Goal: Transaction & Acquisition: Obtain resource

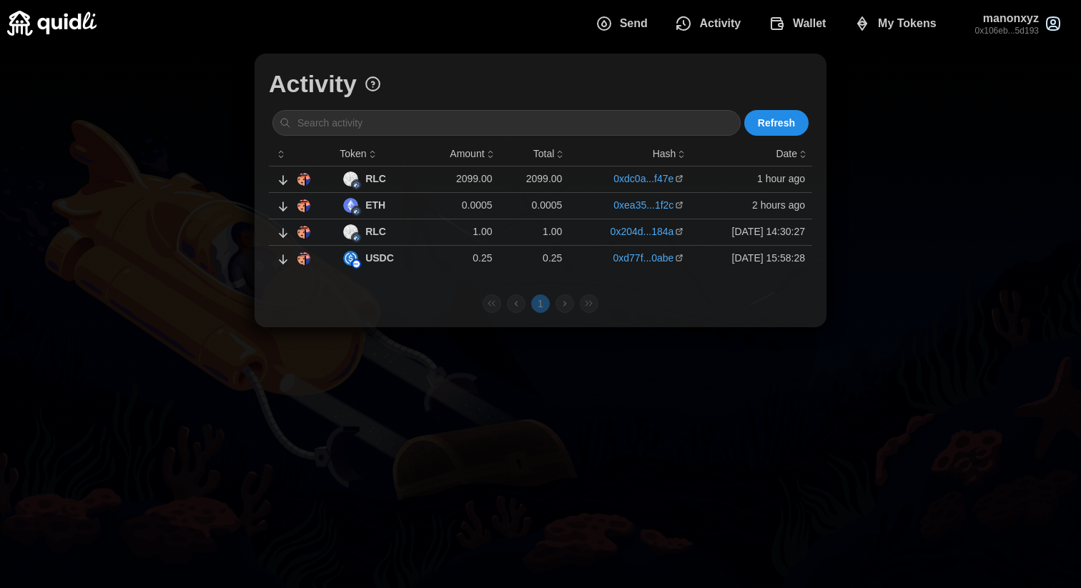
click at [631, 18] on span "Send" at bounding box center [634, 23] width 28 height 29
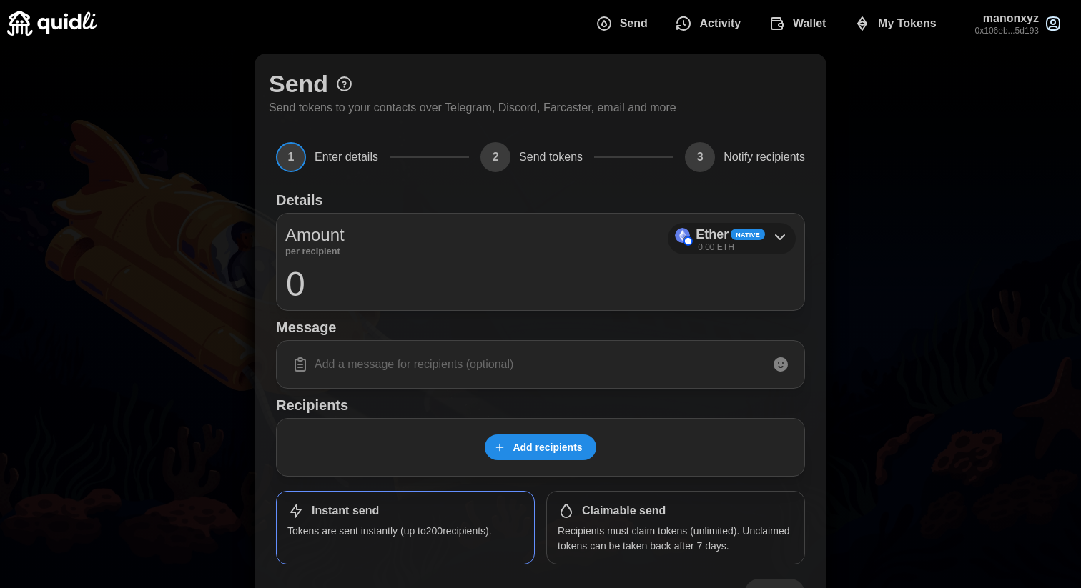
click at [711, 239] on p "Ether" at bounding box center [712, 235] width 33 height 21
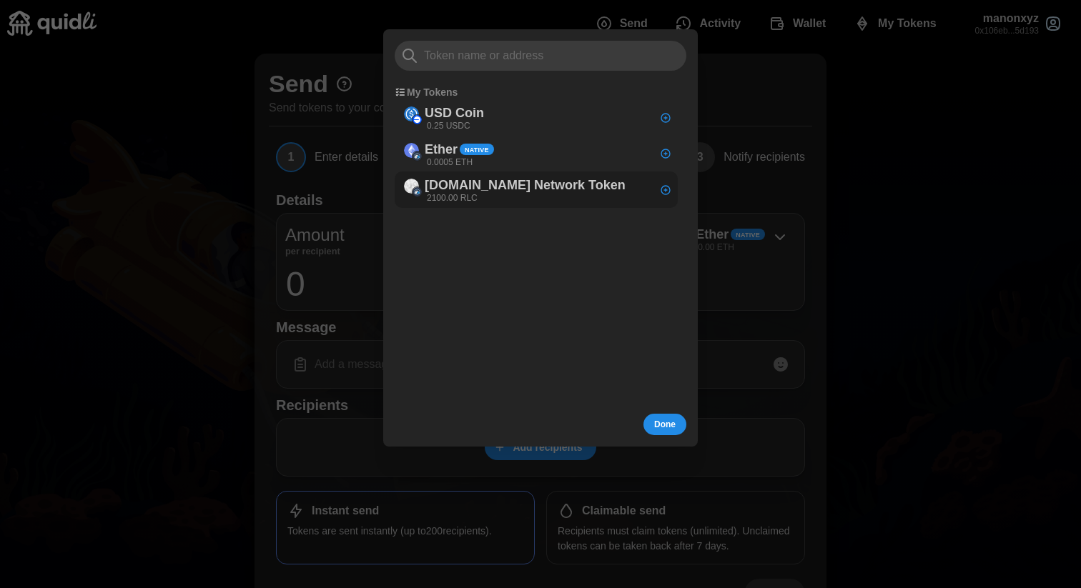
click at [571, 199] on div "iEx.ec Network Token 2100.00 RLC" at bounding box center [536, 190] width 283 height 36
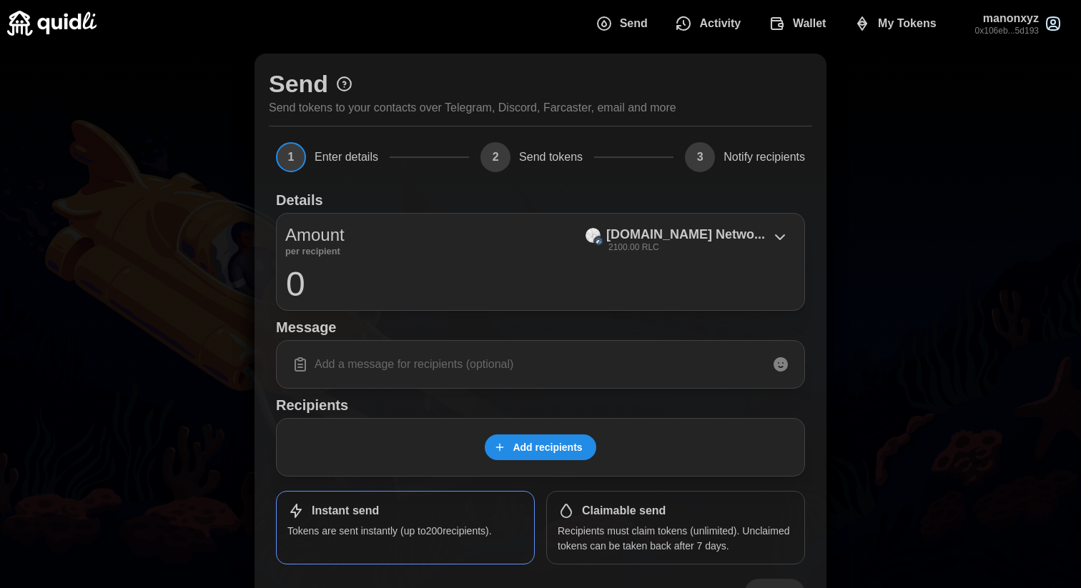
click at [311, 277] on input "0" at bounding box center [540, 284] width 510 height 36
type input "500"
click at [321, 365] on input at bounding box center [540, 365] width 510 height 30
type input "B"
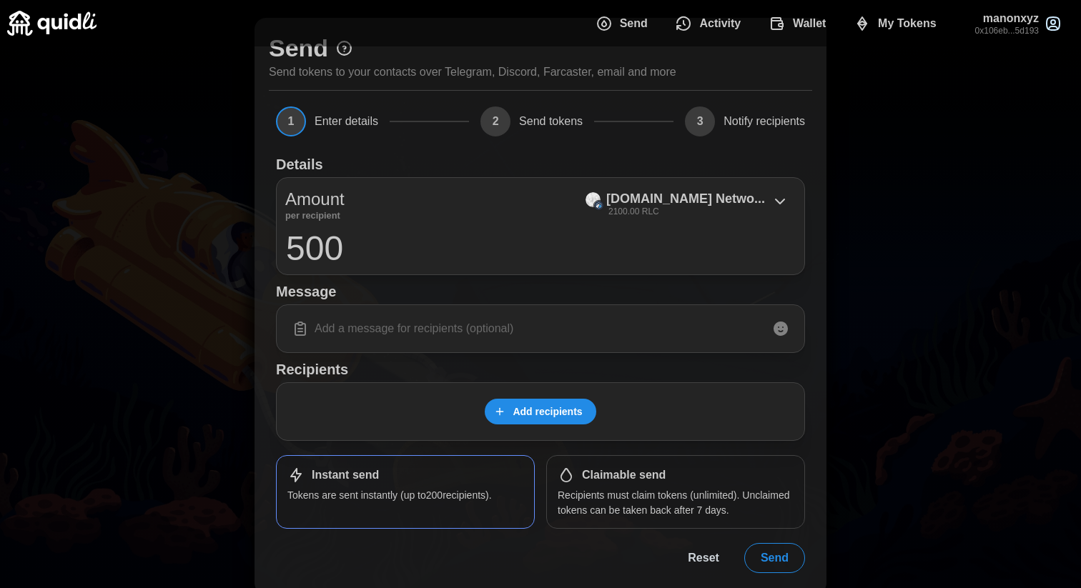
scroll to position [49, 0]
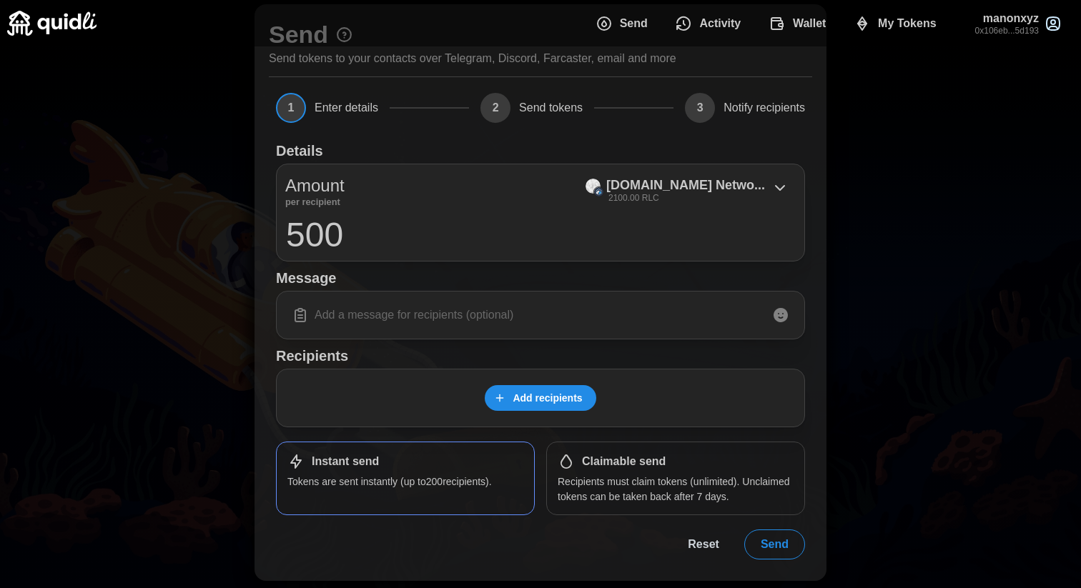
click at [347, 236] on input "500" at bounding box center [540, 235] width 510 height 36
drag, startPoint x: 347, startPoint y: 236, endPoint x: 289, endPoint y: 235, distance: 58.6
click at [289, 235] on input "500" at bounding box center [540, 235] width 510 height 36
type input "1"
click at [691, 438] on div "Details Amount per recipient iEx.ec Netwo... 2100.00 RLC 1 Message Recipients A…" at bounding box center [540, 346] width 529 height 425
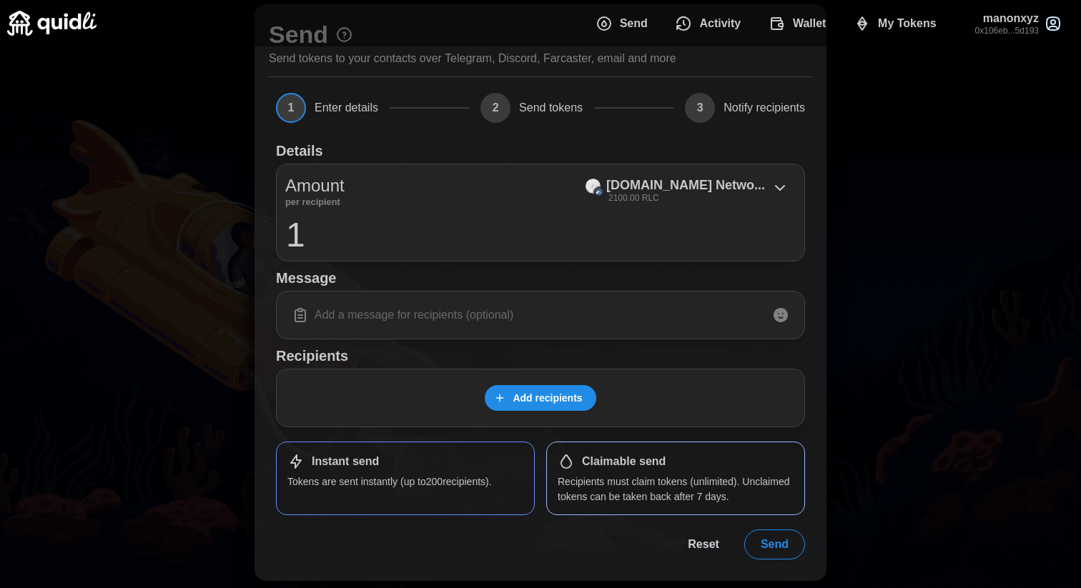
click at [666, 465] on div "Claimable send" at bounding box center [676, 461] width 236 height 17
click at [515, 323] on input at bounding box center [540, 315] width 510 height 30
type input "test"
click at [542, 392] on span "Add recipients" at bounding box center [547, 398] width 69 height 24
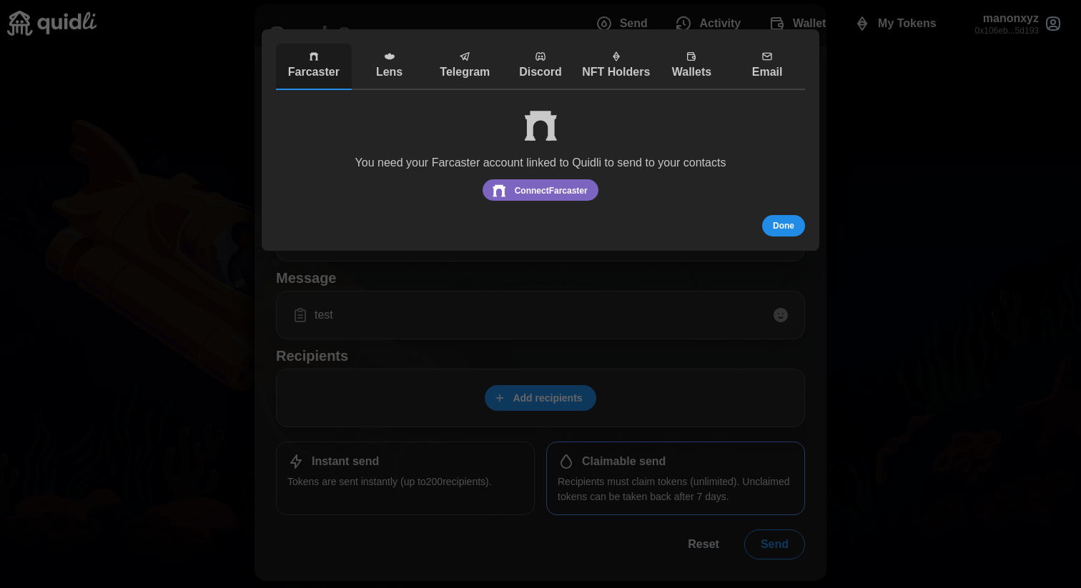
click at [692, 59] on icon "button" at bounding box center [691, 57] width 7 height 8
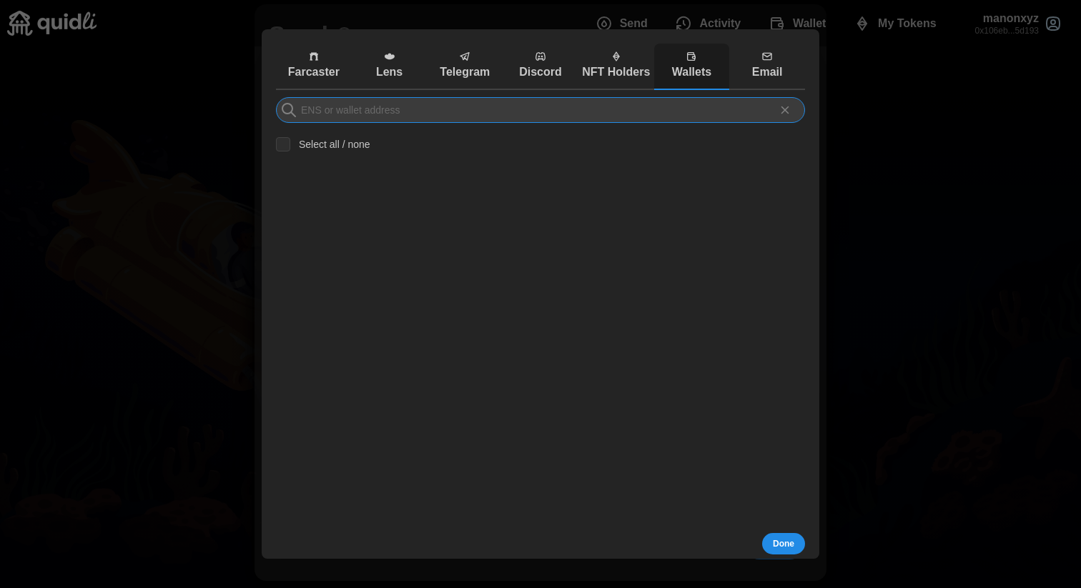
click at [360, 107] on input at bounding box center [540, 110] width 529 height 26
paste input "0x99b0834C59F3B4AB9134BC74eddf51bc4844Fc29"
type input "0x99b0834C59F3B4AB9134BC74eddf51bc4844Fc29"
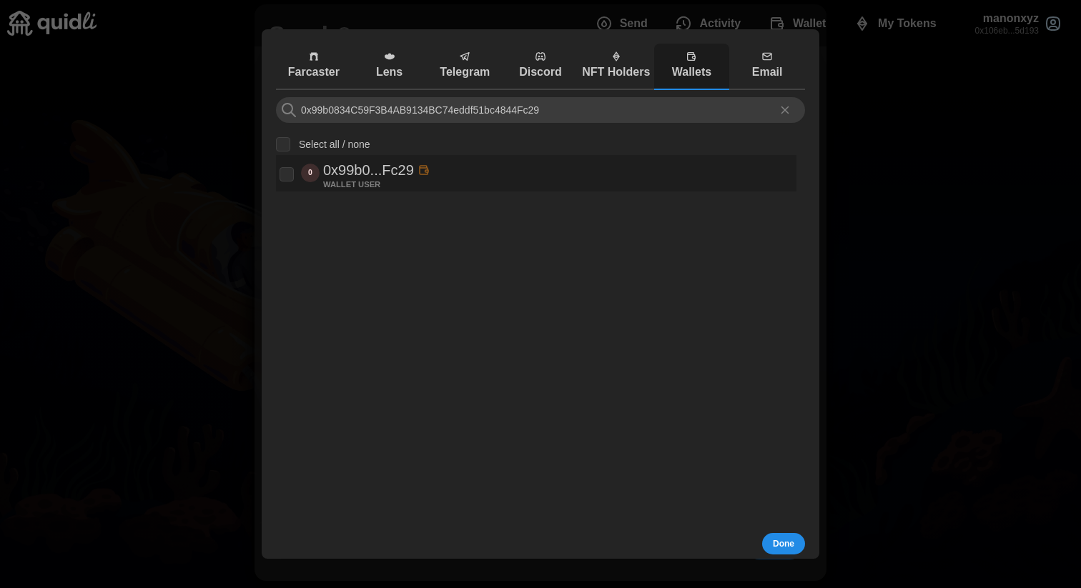
click at [513, 175] on div "0 0x99b0...Fc29 WALLET USER" at bounding box center [536, 173] width 513 height 29
checkbox input "true"
click at [782, 546] on span "Done" at bounding box center [783, 544] width 21 height 20
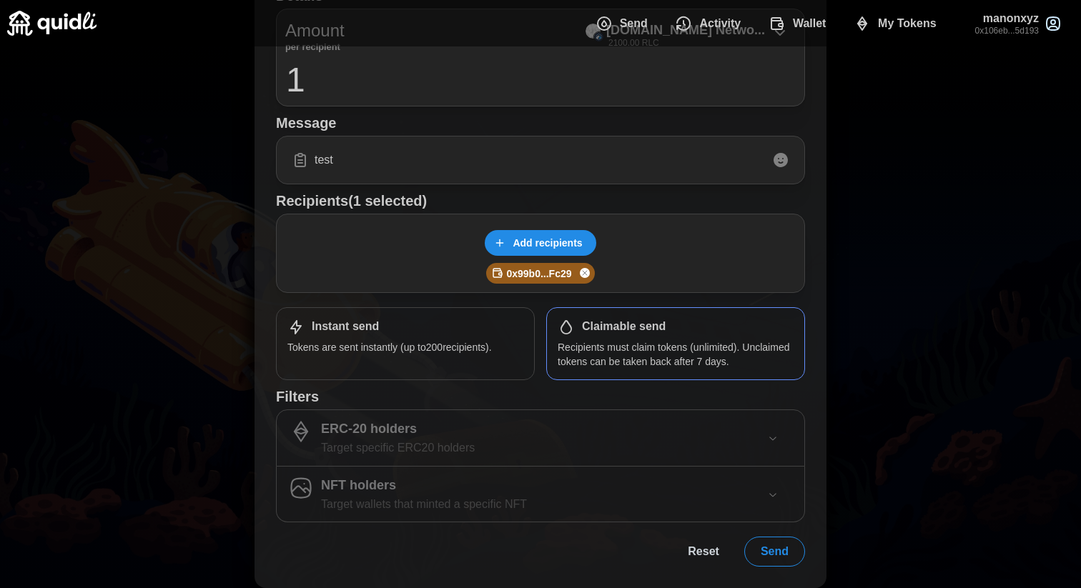
scroll to position [212, 0]
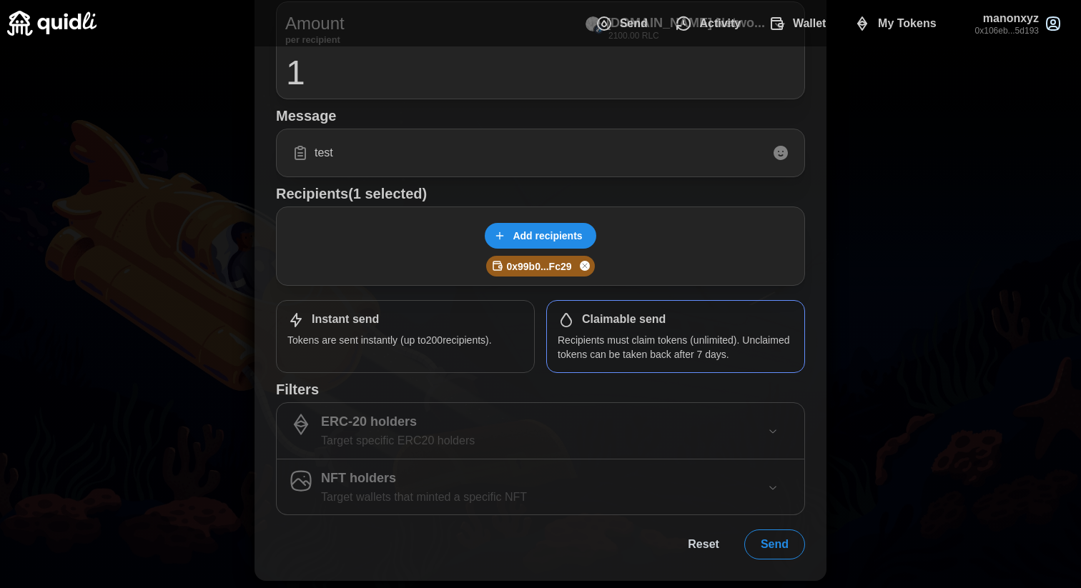
click at [770, 544] on span "Send" at bounding box center [775, 545] width 28 height 29
click at [774, 546] on span "Send" at bounding box center [775, 545] width 28 height 29
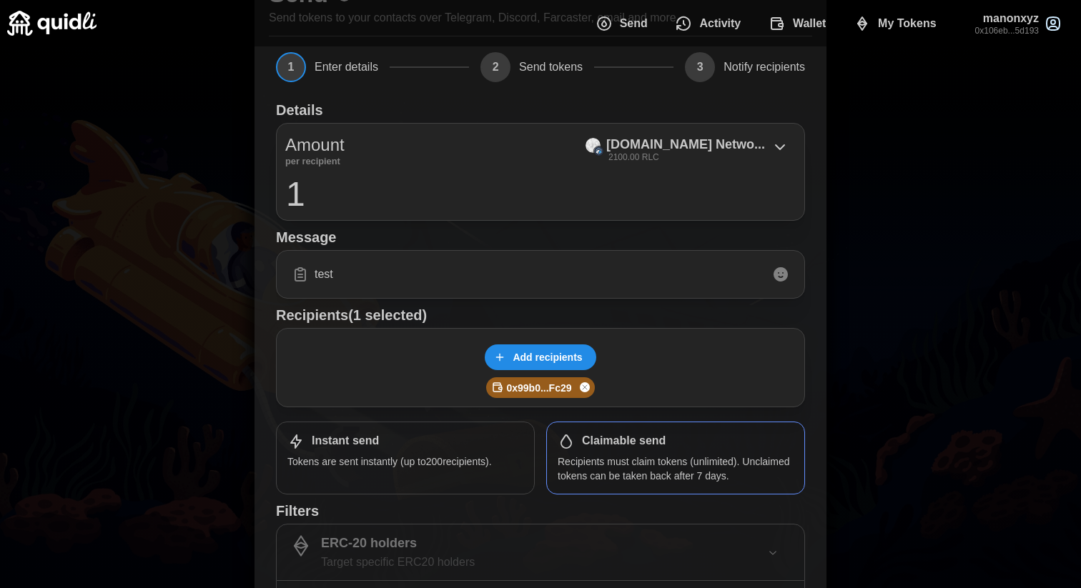
scroll to position [0, 0]
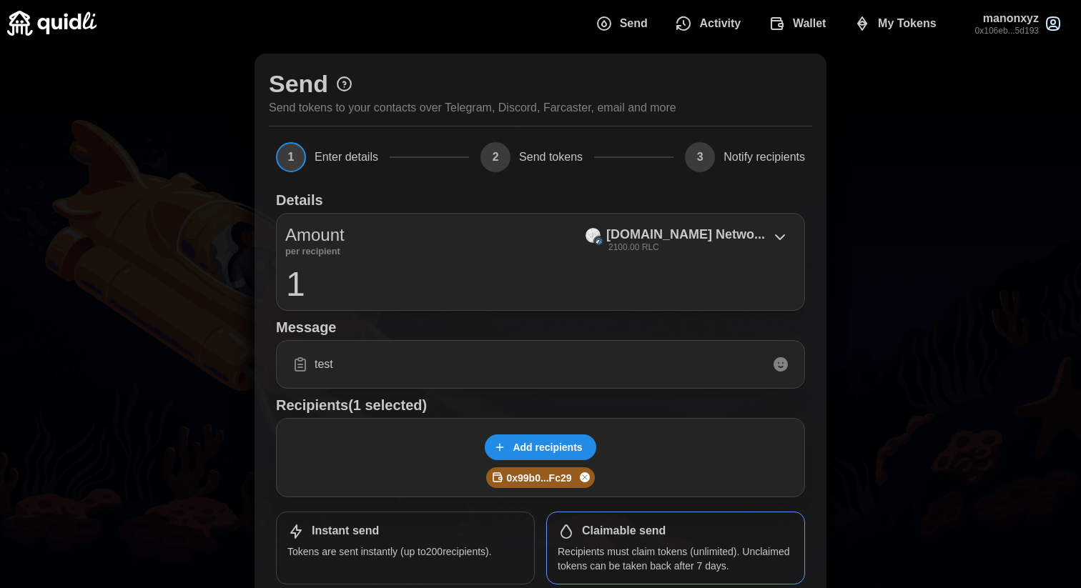
click at [493, 160] on span "2" at bounding box center [495, 157] width 30 height 30
click at [548, 159] on span "Send tokens" at bounding box center [551, 157] width 64 height 11
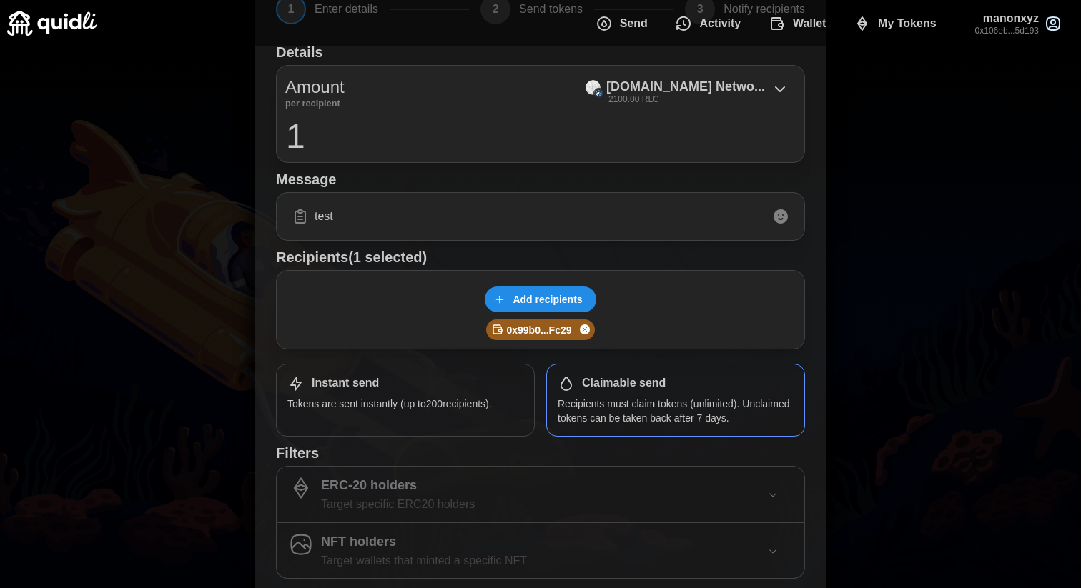
scroll to position [212, 0]
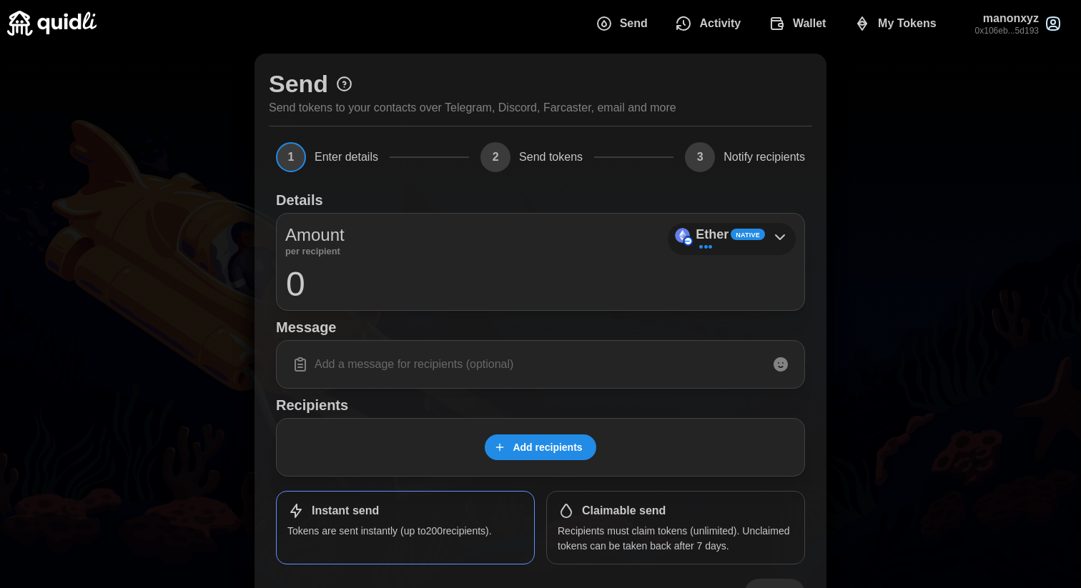
click at [728, 238] on p "Ether" at bounding box center [712, 235] width 33 height 21
click at [773, 240] on icon at bounding box center [779, 237] width 17 height 17
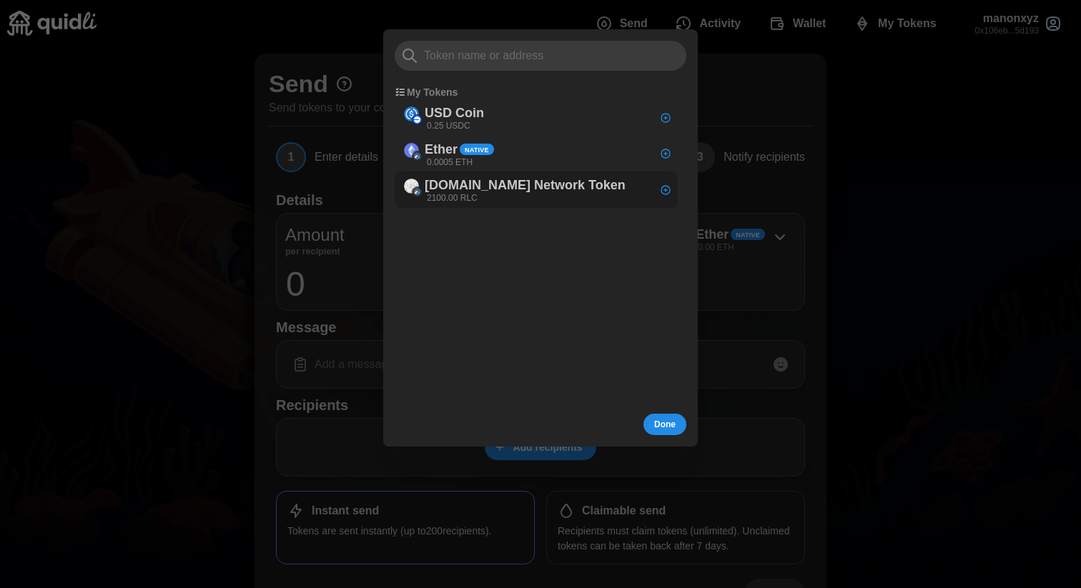
click at [532, 185] on p "[DOMAIN_NAME] Network Token" at bounding box center [525, 186] width 201 height 21
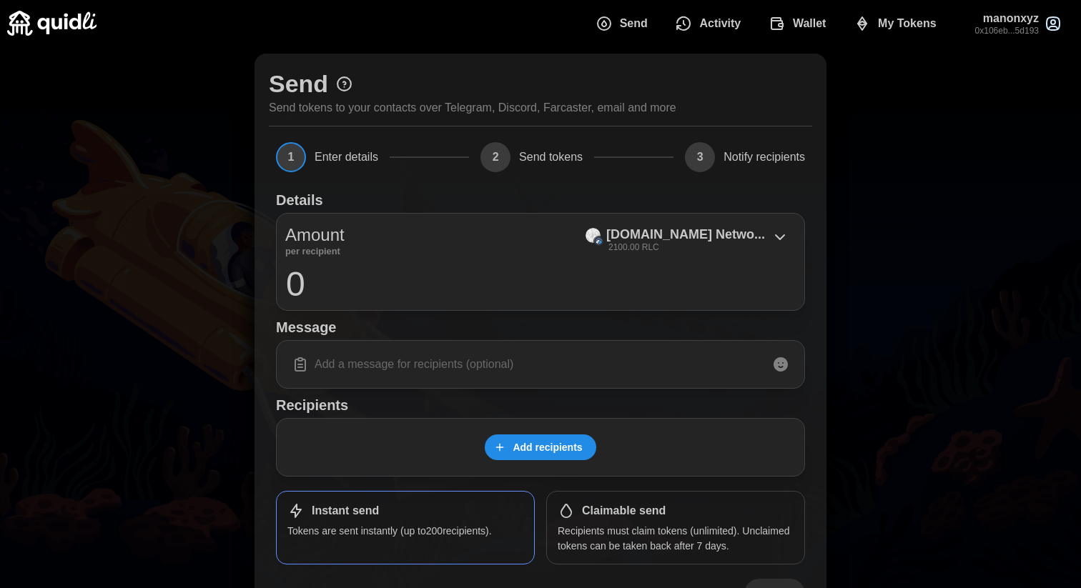
click at [335, 280] on input "0" at bounding box center [540, 284] width 510 height 36
type input "1"
click at [340, 360] on input at bounding box center [540, 365] width 510 height 30
click at [504, 440] on span "Add recipients" at bounding box center [538, 447] width 88 height 24
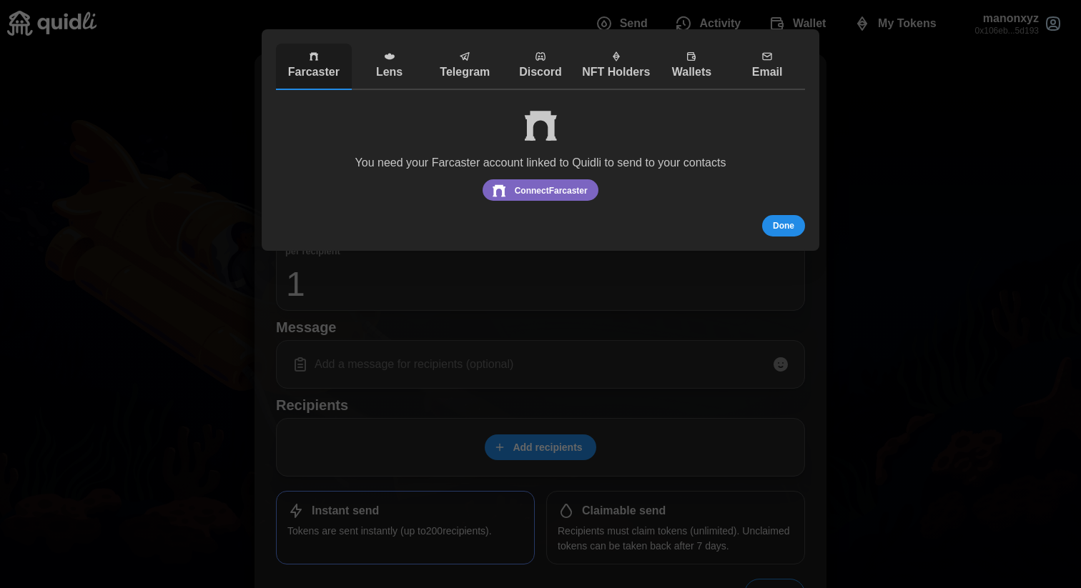
click at [701, 64] on p "Wallets" at bounding box center [692, 73] width 69 height 18
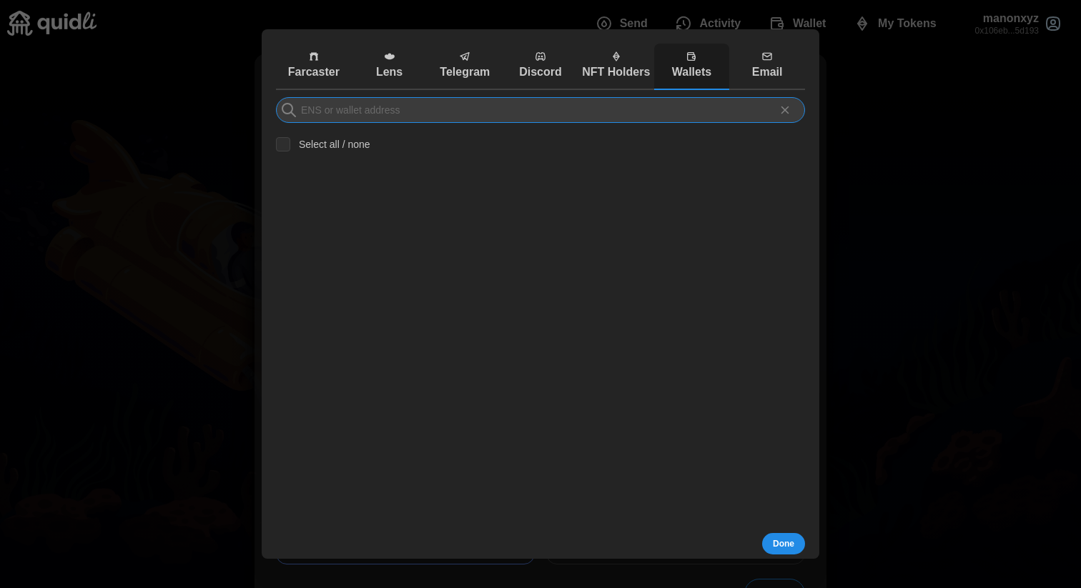
click at [518, 116] on input at bounding box center [540, 110] width 529 height 26
paste input "0x99b0834C59F3B4AB9134BC74eddf51bc4844Fc29"
type input "0x99b0834C59F3B4AB9134BC74eddf51bc4844Fc29"
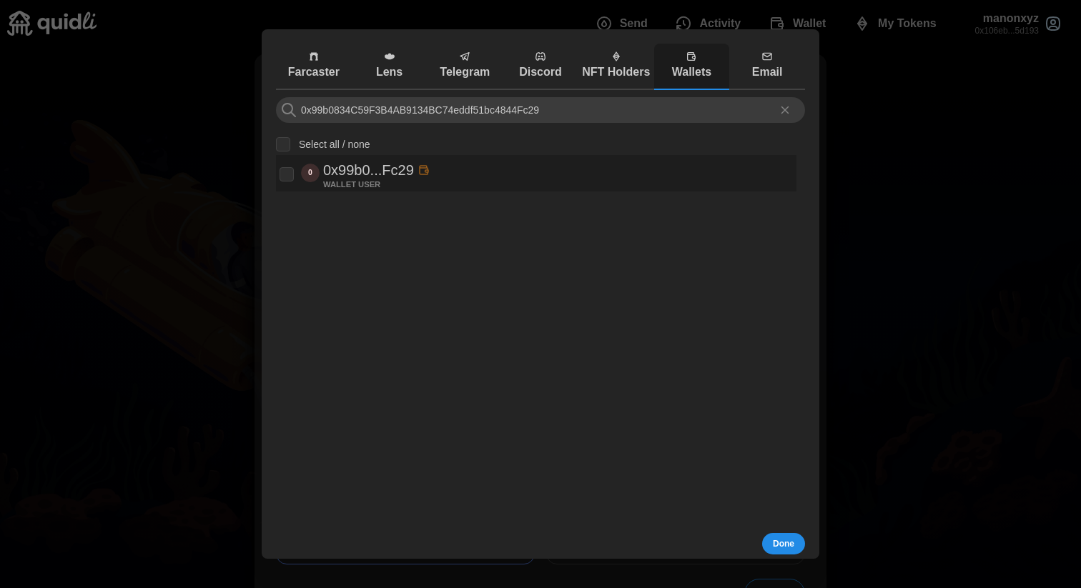
click at [493, 180] on div "0 0x99b0...Fc29 WALLET USER" at bounding box center [536, 173] width 513 height 29
checkbox input "true"
click at [780, 546] on span "Done" at bounding box center [783, 544] width 21 height 20
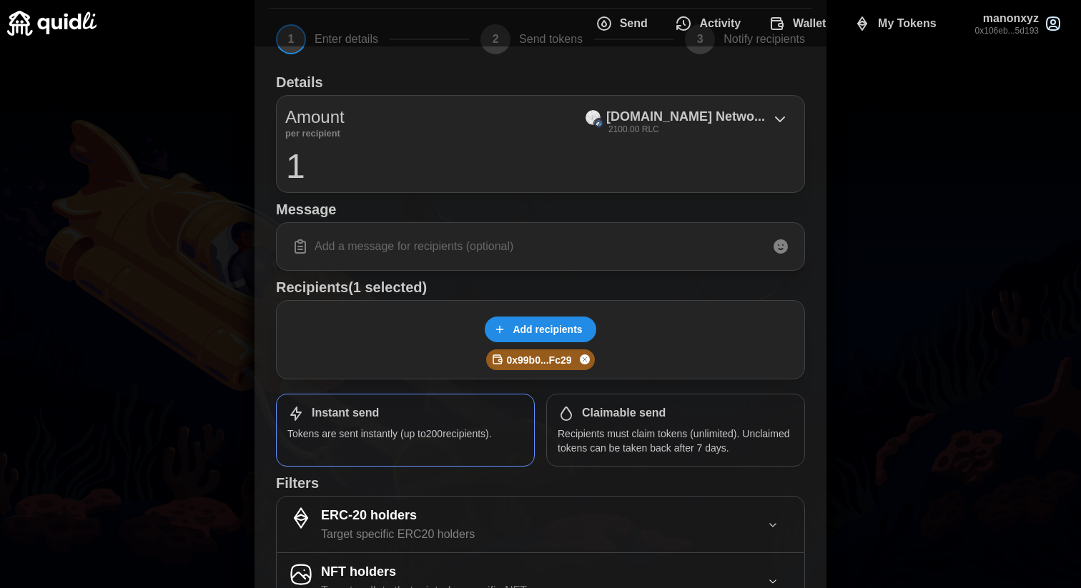
scroll to position [212, 0]
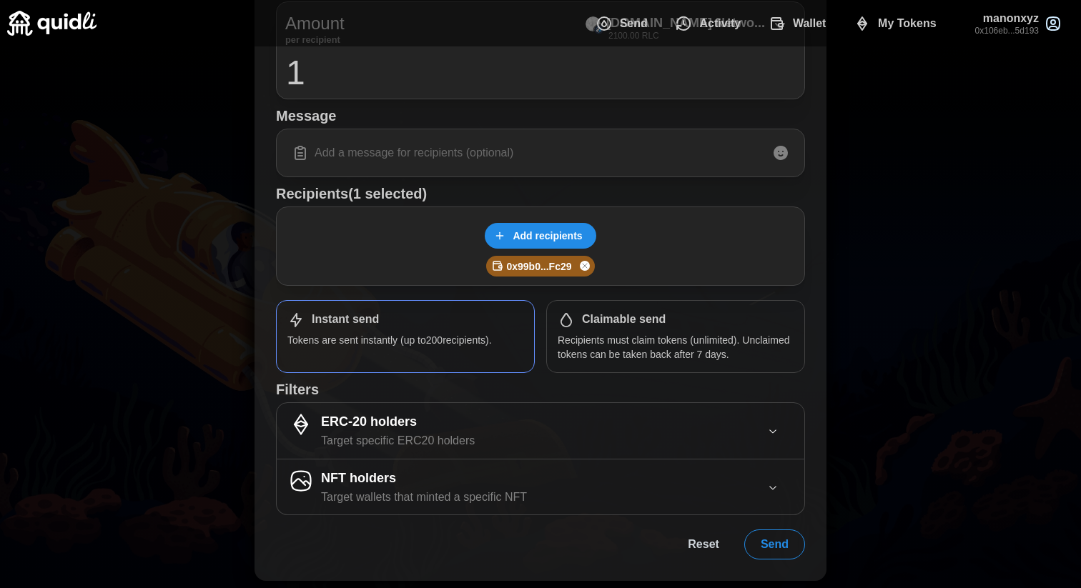
click at [372, 153] on input at bounding box center [540, 153] width 510 height 30
type input "test"
click at [726, 340] on p "Recipients must claim tokens (unlimited). Unclaimed tokens can be taken back af…" at bounding box center [676, 347] width 236 height 29
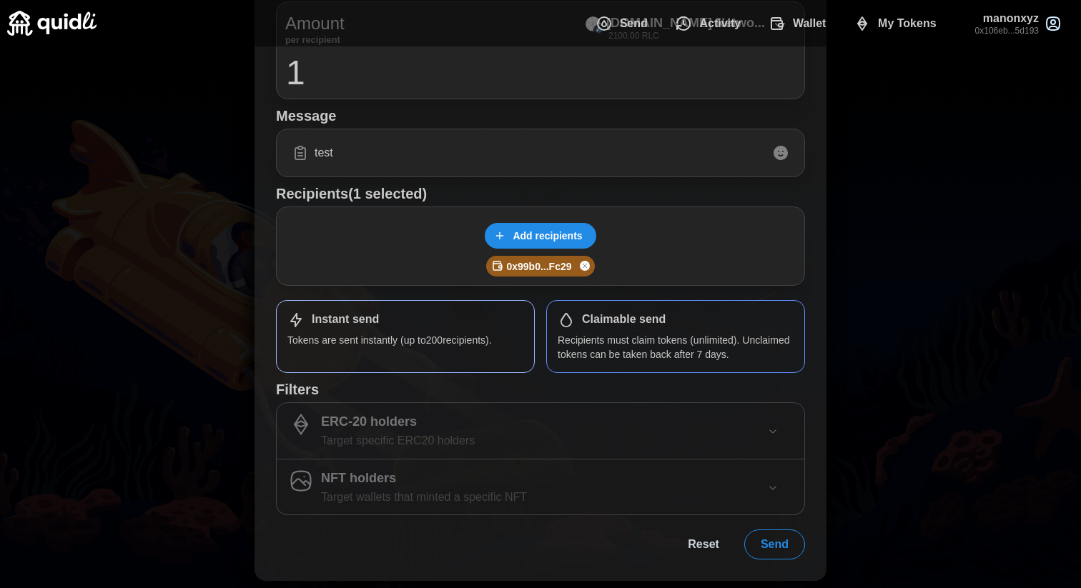
click at [420, 335] on p "Tokens are sent instantly (up to 200 recipients)." at bounding box center [405, 340] width 236 height 14
click at [607, 351] on p "Recipients must claim tokens (unlimited). Unclaimed tokens can be taken back af…" at bounding box center [676, 347] width 236 height 29
click at [770, 542] on span "Send" at bounding box center [775, 545] width 28 height 29
click at [454, 325] on div "Instant send" at bounding box center [405, 320] width 236 height 17
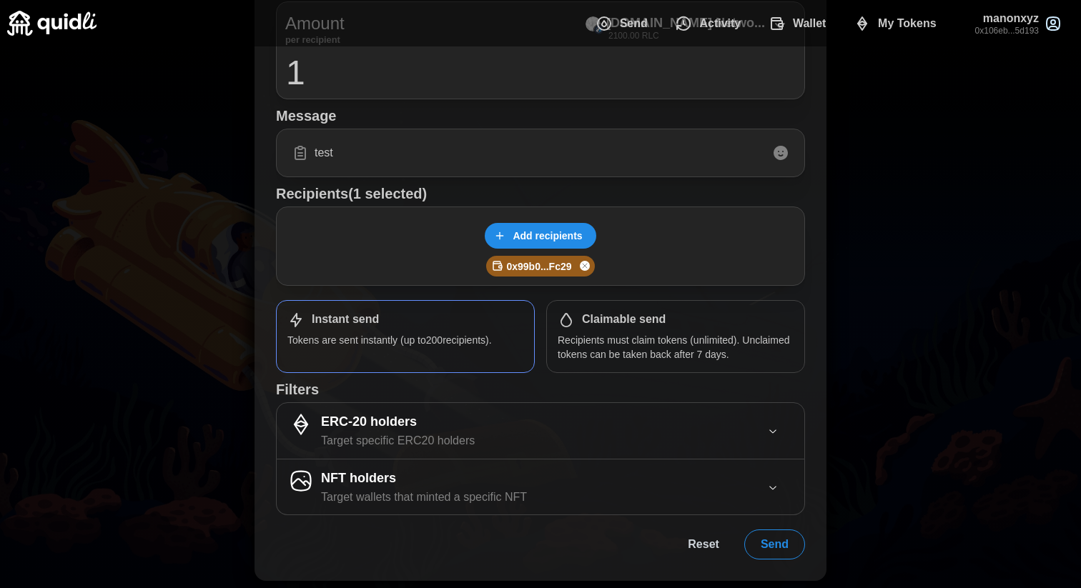
click at [783, 549] on span "Send" at bounding box center [775, 545] width 28 height 29
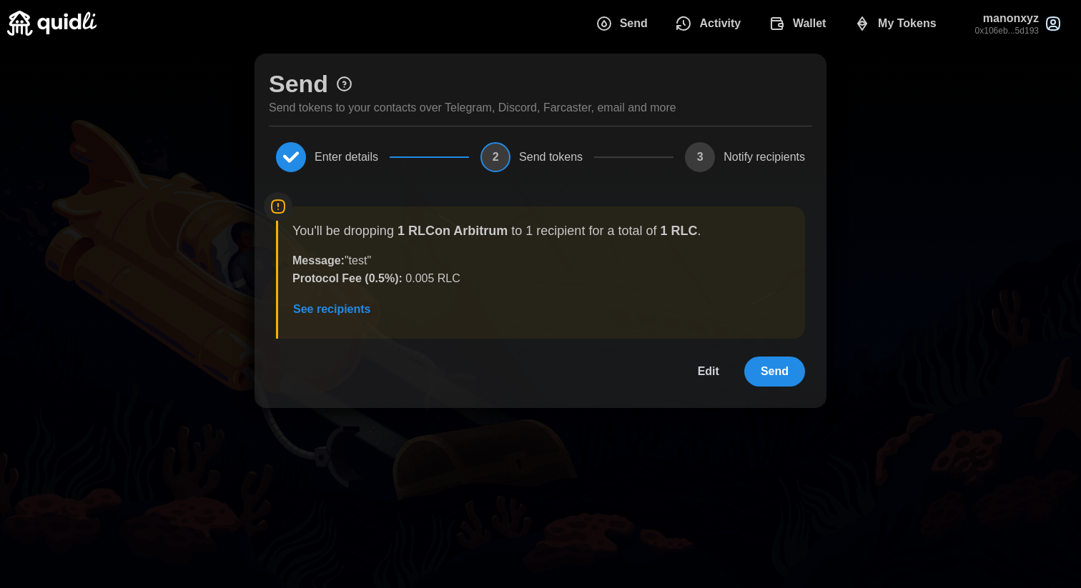
click at [769, 372] on span "Send" at bounding box center [775, 371] width 28 height 29
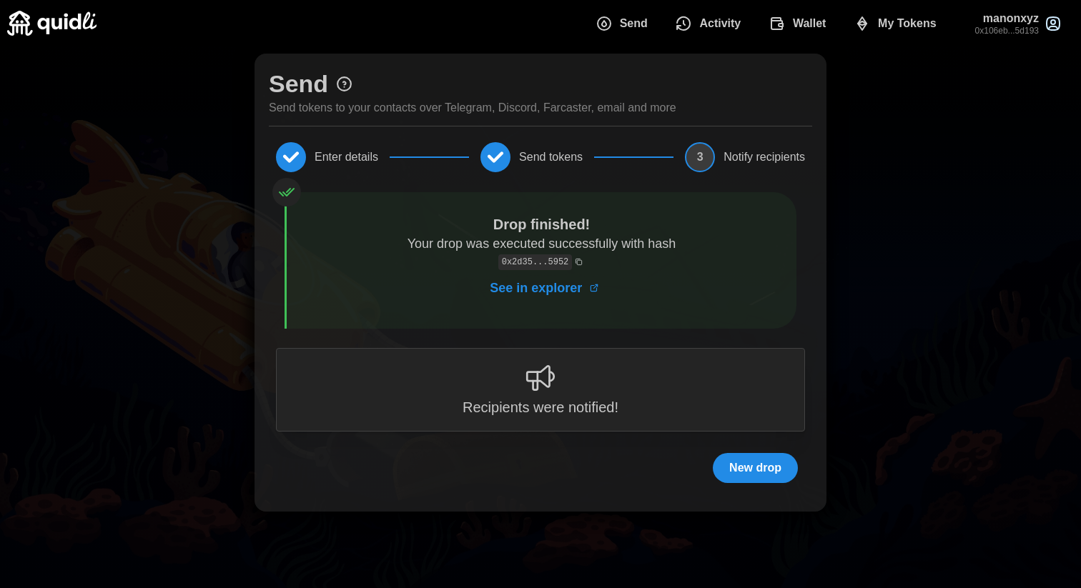
click at [742, 478] on span "New drop" at bounding box center [755, 468] width 52 height 29
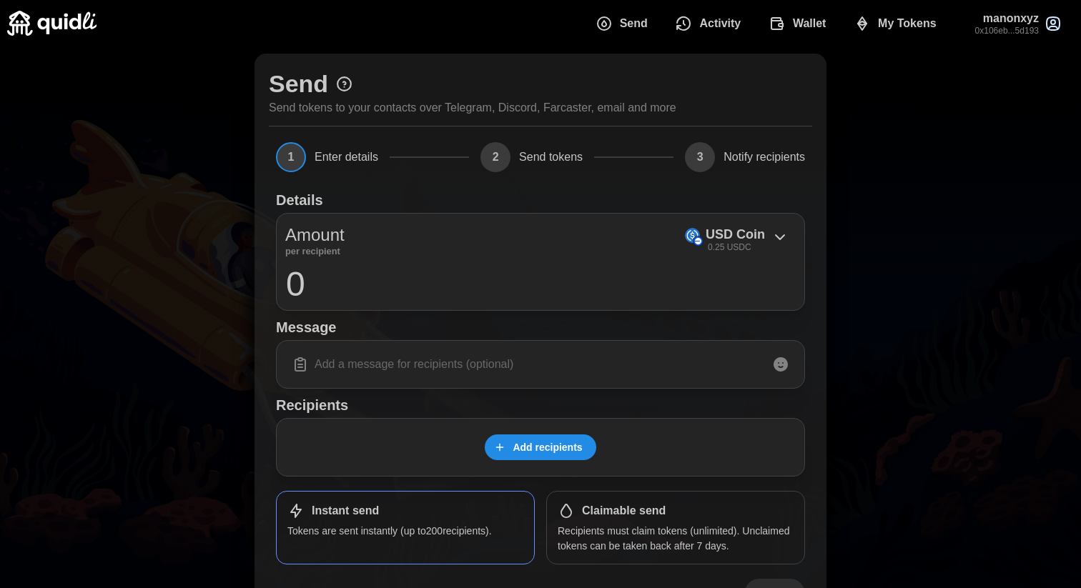
click at [560, 450] on span "Add recipients" at bounding box center [547, 447] width 69 height 24
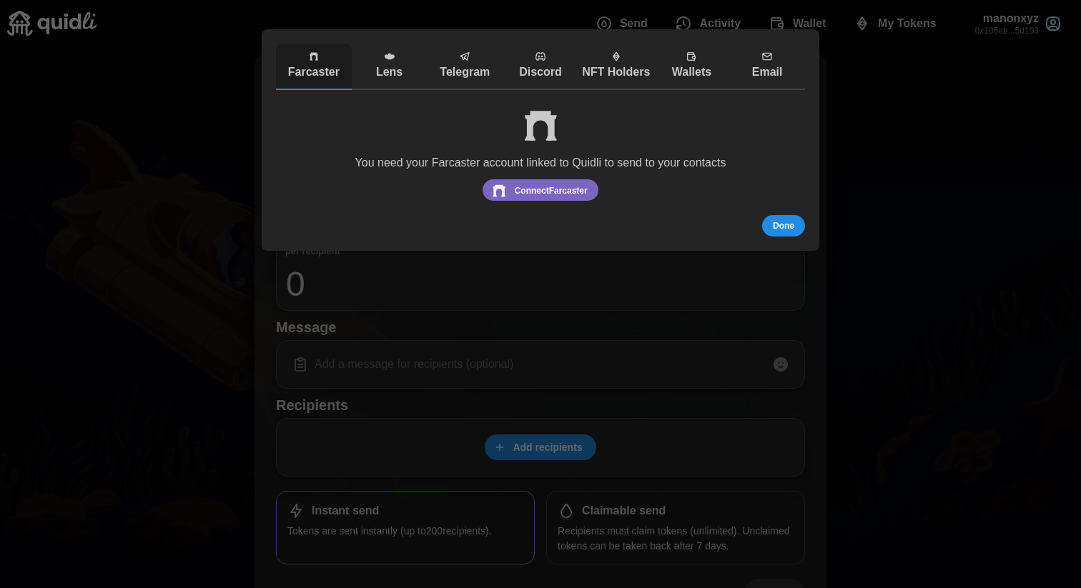
click at [689, 64] on p "Wallets" at bounding box center [692, 73] width 69 height 18
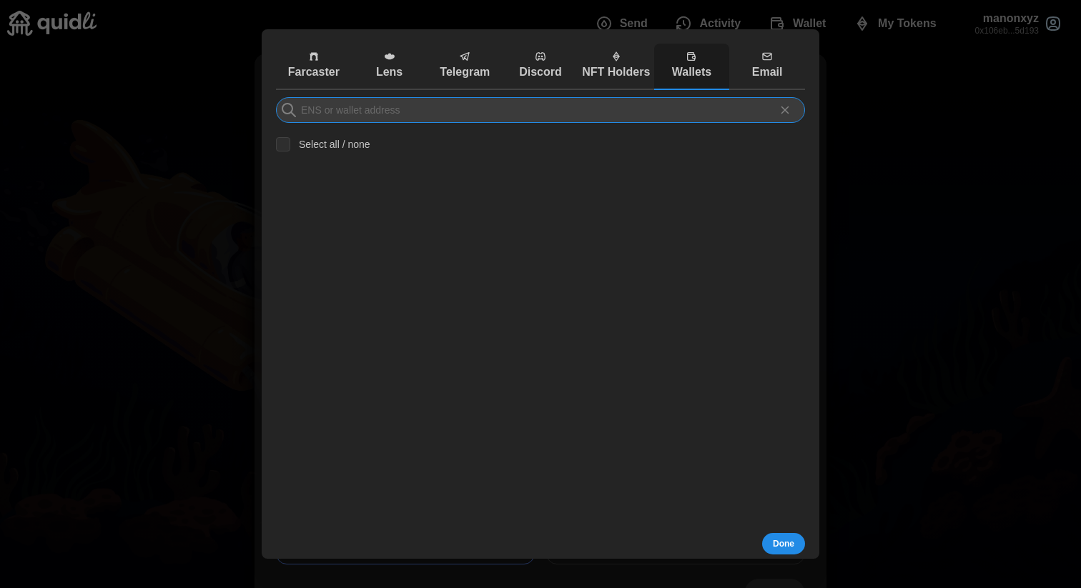
click at [591, 114] on input at bounding box center [540, 110] width 529 height 26
paste input "0x7706B4Df6952c8ec2A38Be2439d1De05B711cEAb"
type input "0x7706B4Df6952c8ec2A38Be2439d1De05B711cEAb"
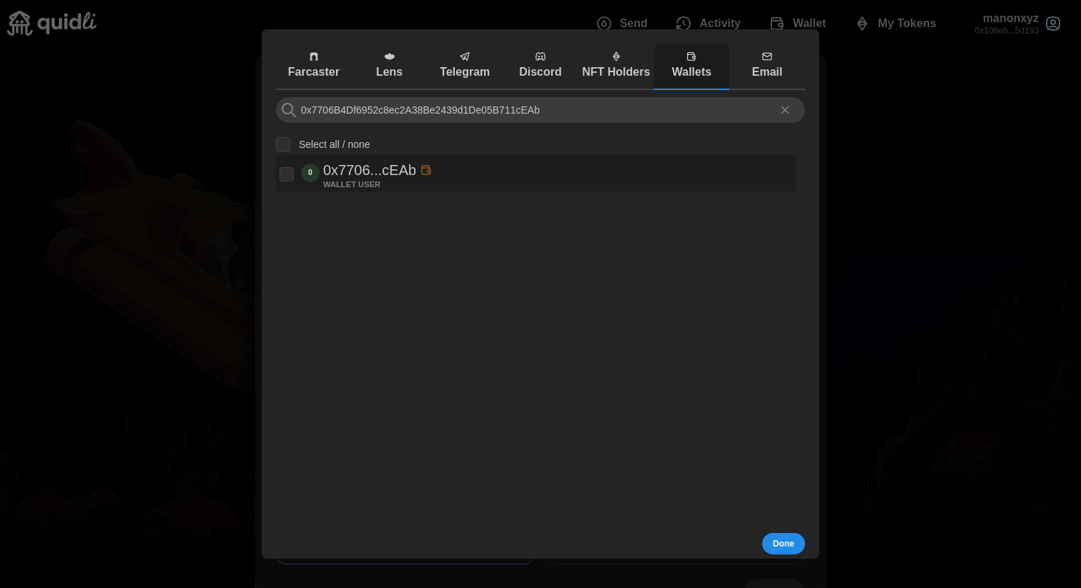
click at [517, 177] on div "0 0x7706...cEAb WALLET USER" at bounding box center [536, 173] width 513 height 29
checkbox input "true"
drag, startPoint x: 636, startPoint y: 114, endPoint x: 262, endPoint y: 103, distance: 374.8
click at [262, 103] on section "Farcaster Lens Telegram Discord NFT Holders Wallets Email You need your Farcast…" at bounding box center [541, 294] width 558 height 530
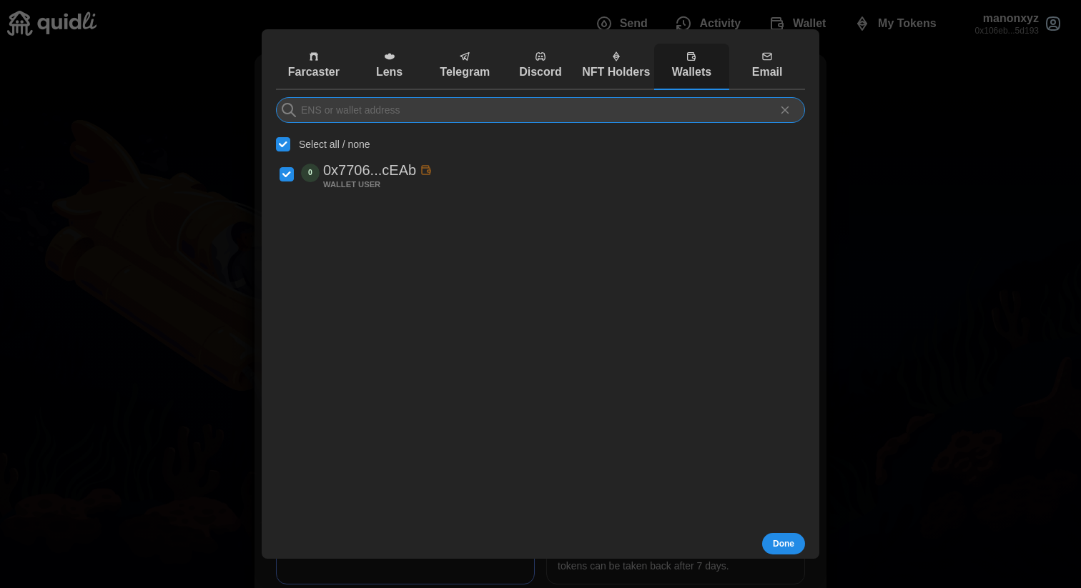
paste input "0xb3dD53809c4fe95ff38a398334B7DE4a0fAF5E8C"
type input "0xb3dD53809c4fe95ff38a398334B7DE4a0fAF5E8C"
checkbox input "false"
type input "0xb3dD53809c4fe95ff38a398334B7DE4a0fAF5E8C"
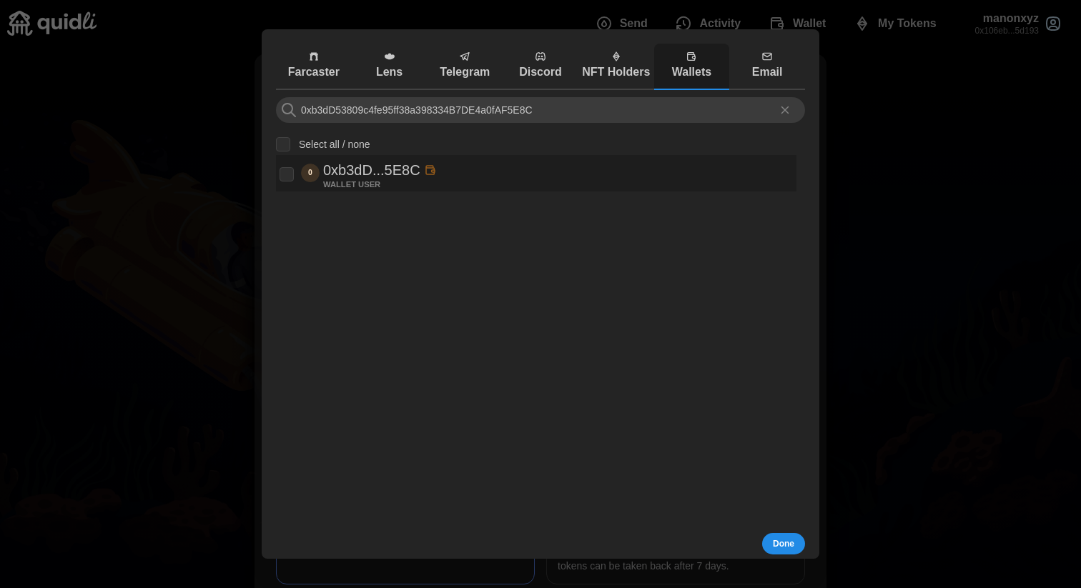
click at [287, 177] on input "checkbox" at bounding box center [287, 174] width 14 height 14
checkbox input "true"
click at [788, 543] on span "Done" at bounding box center [783, 544] width 21 height 20
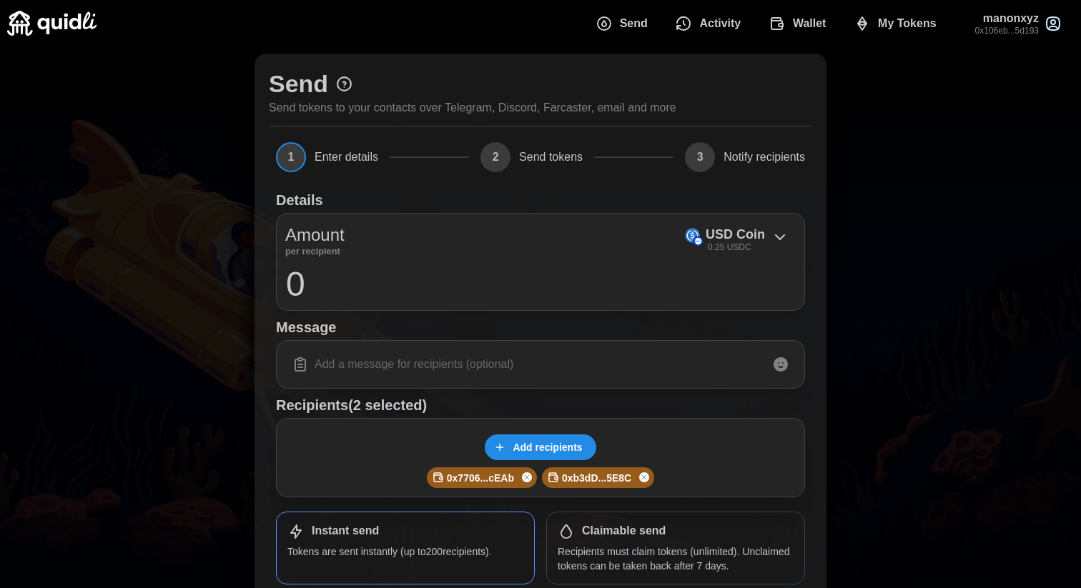
click at [536, 442] on span "Add recipients" at bounding box center [547, 447] width 69 height 24
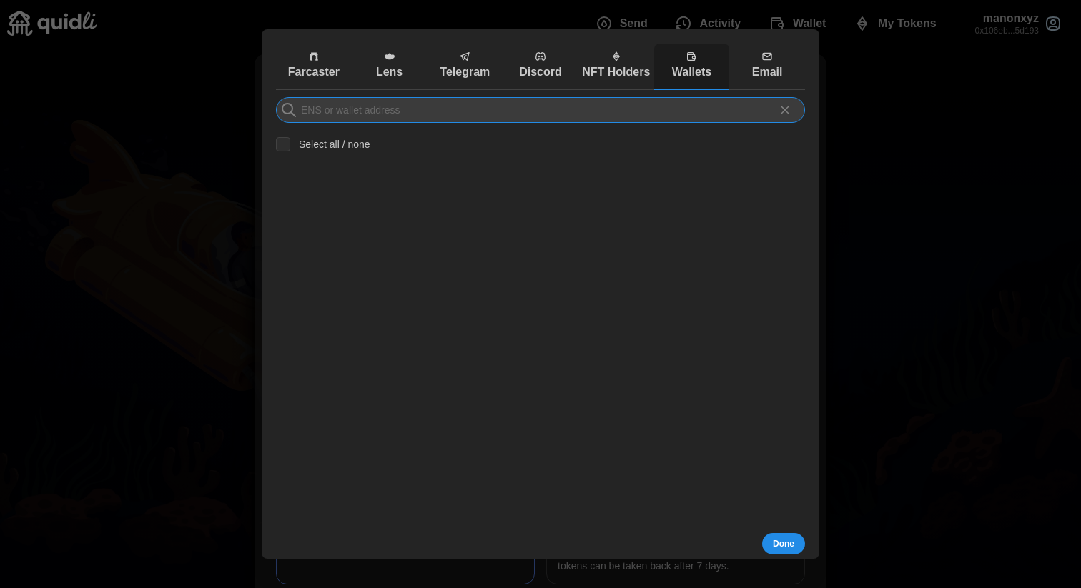
click at [339, 113] on input at bounding box center [540, 110] width 529 height 26
paste input "0x9b6Ca01602DA23137f8485E49ce10f5e09979F78"
type input "0x9b6Ca01602DA23137f8485E49ce10f5e09979F78"
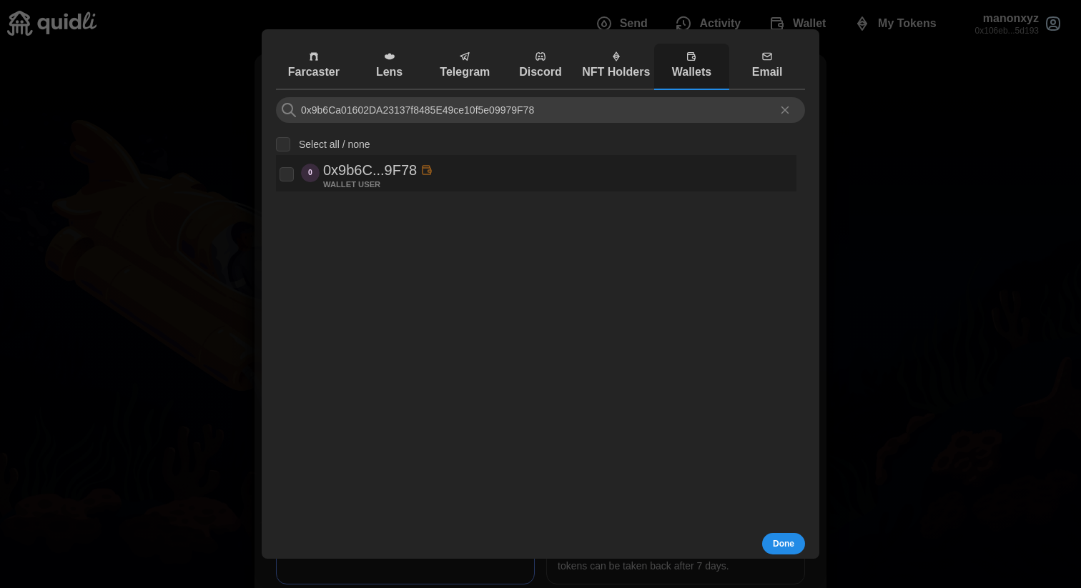
click at [406, 165] on p "0x9b6C...9F78" at bounding box center [370, 171] width 94 height 24
checkbox input "true"
click at [787, 543] on span "Done" at bounding box center [783, 544] width 21 height 20
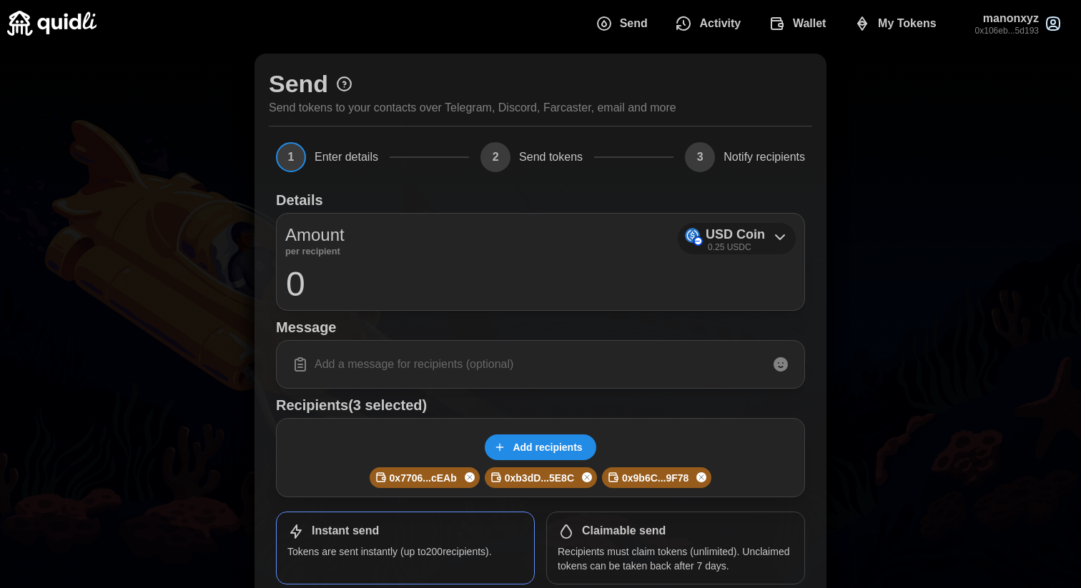
click at [741, 235] on p "USD Coin" at bounding box center [735, 235] width 59 height 21
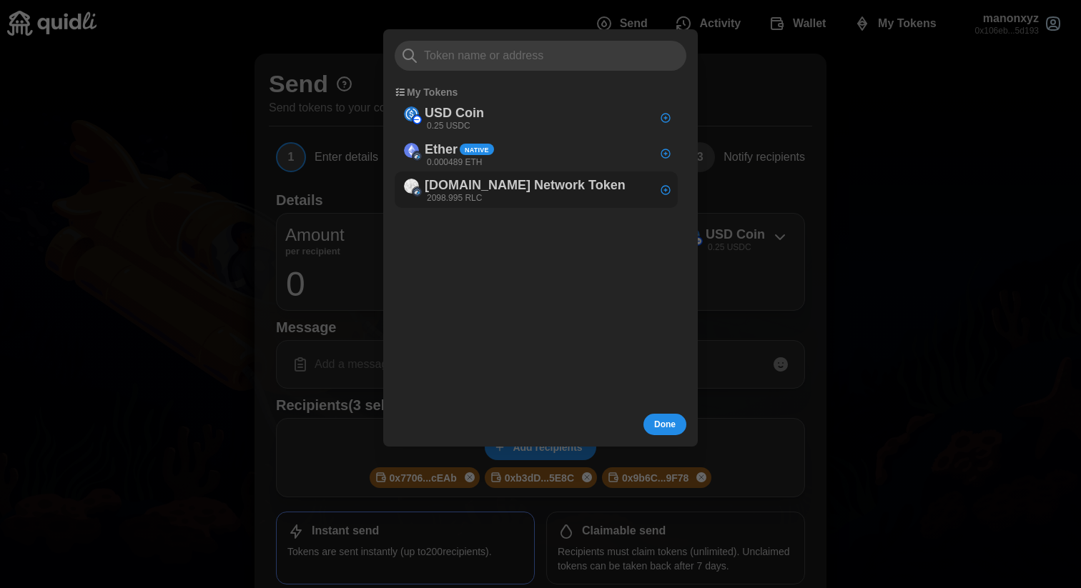
click at [520, 197] on div "[DOMAIN_NAME] Network Token 2098.995 RLC" at bounding box center [525, 190] width 201 height 29
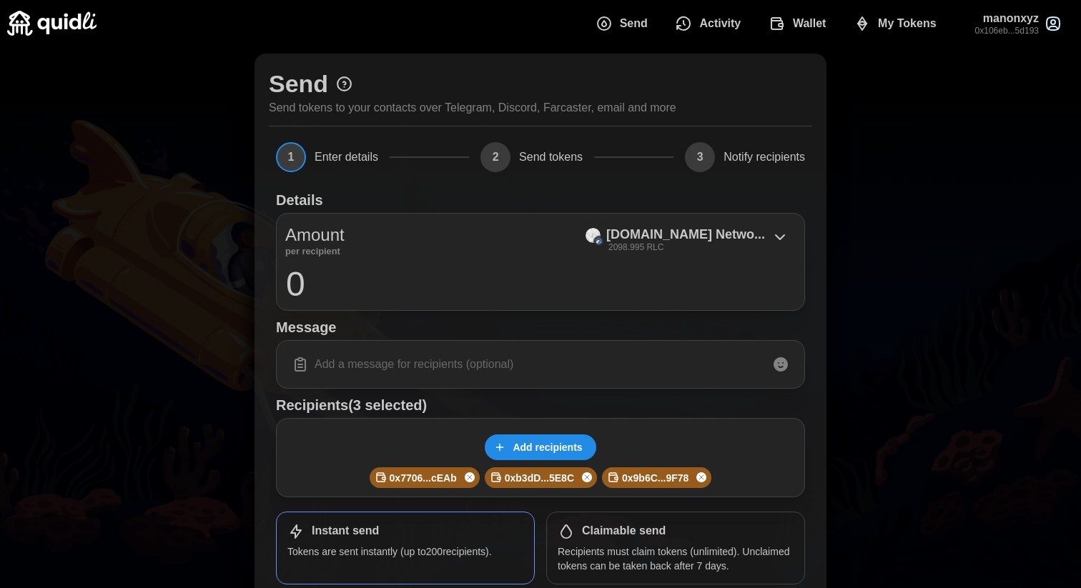
click at [306, 277] on input "0" at bounding box center [540, 284] width 510 height 36
type input "500"
click at [222, 350] on div "Send Send tokens to your contacts over Telegram, Discord, Farcaster, email and …" at bounding box center [540, 423] width 1081 height 754
click at [351, 370] on input at bounding box center [540, 365] width 510 height 30
paste input "Builder Week Series challenge: Otomato x iExec"
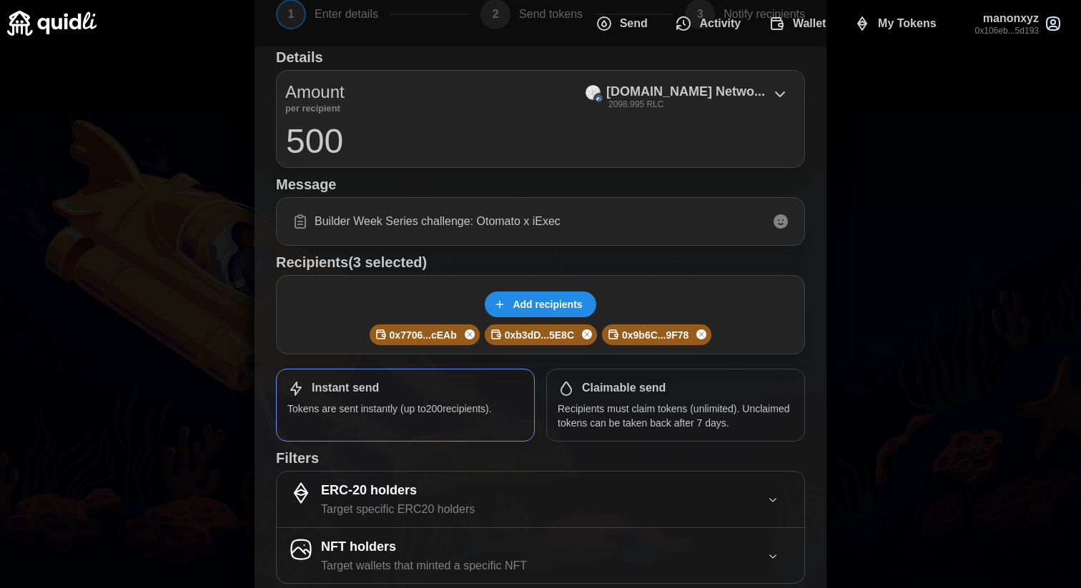
scroll to position [147, 0]
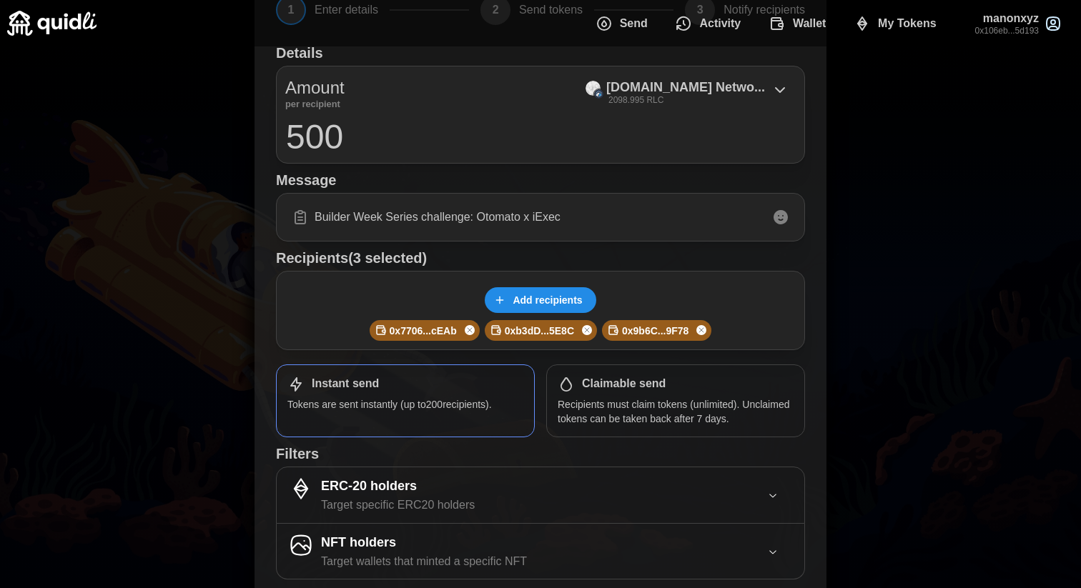
click at [468, 219] on input "Builder Week Series challenge: Otomato x iExec" at bounding box center [540, 217] width 510 height 30
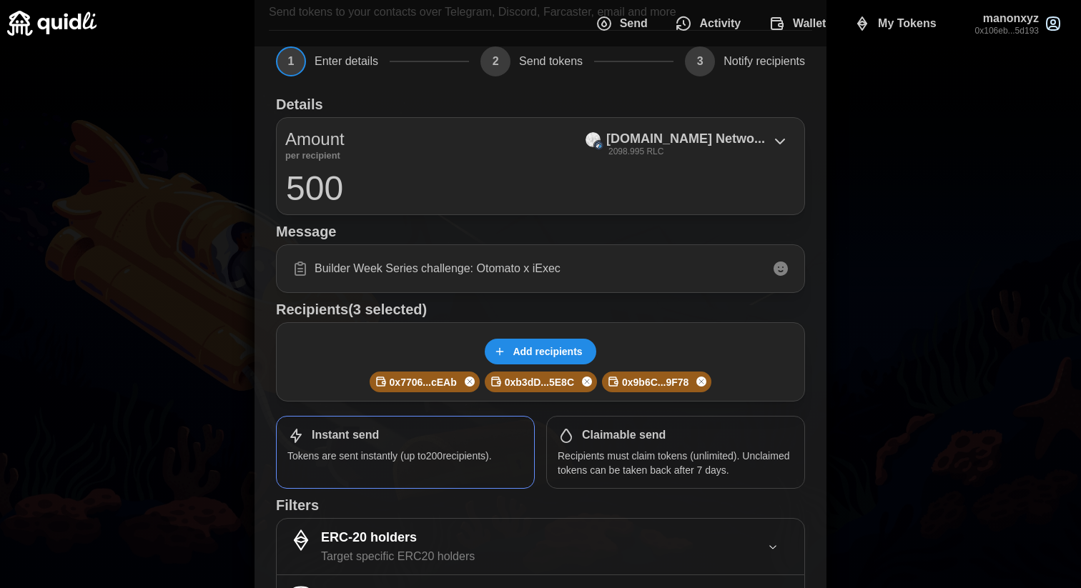
scroll to position [212, 0]
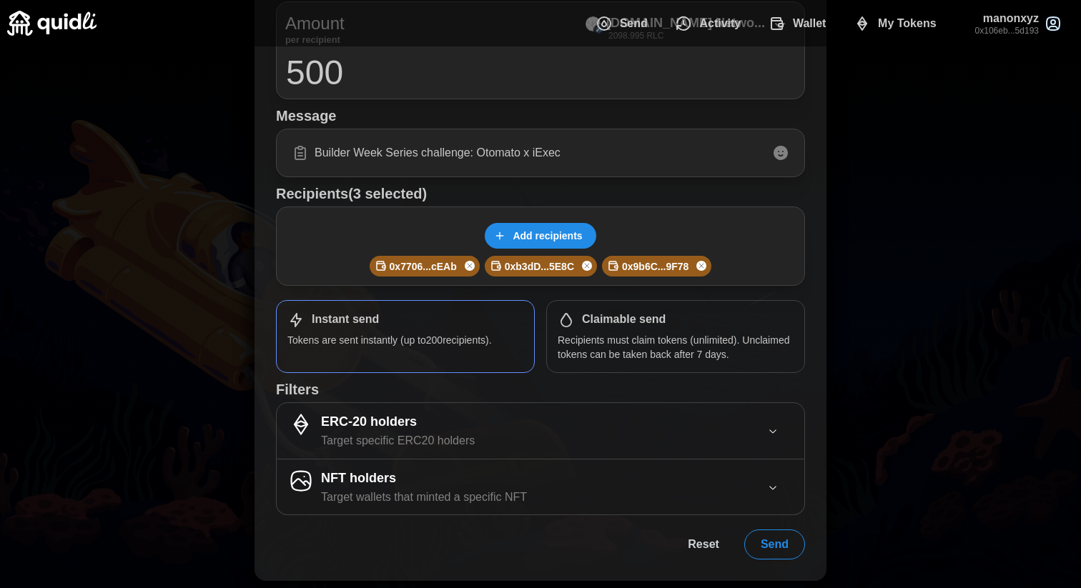
type input "Builder Week Series challenge: Otomato x iExec"
click at [769, 545] on span "Send" at bounding box center [775, 545] width 28 height 29
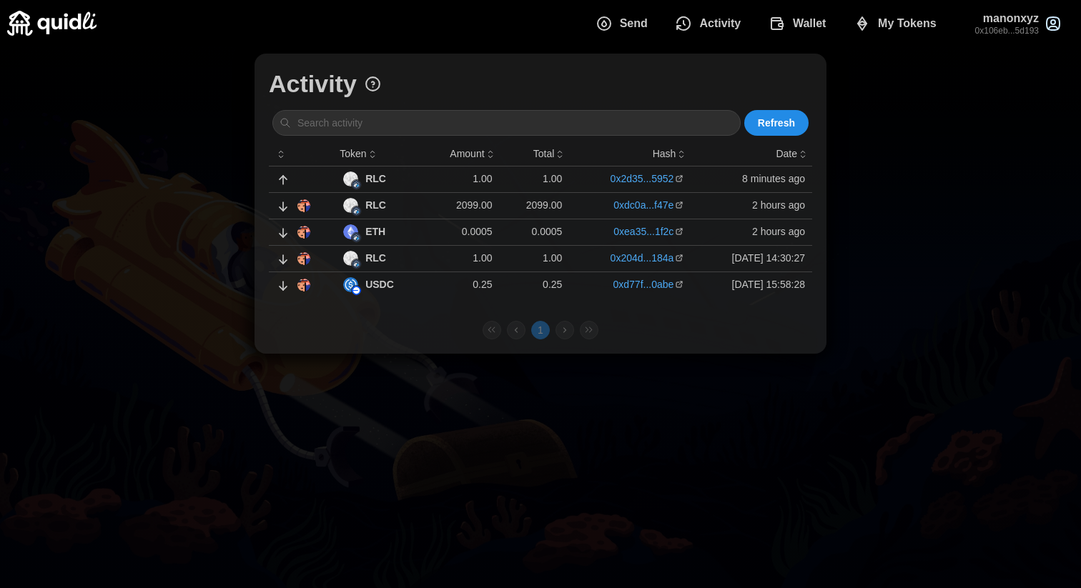
click at [628, 22] on span "Send" at bounding box center [634, 23] width 28 height 29
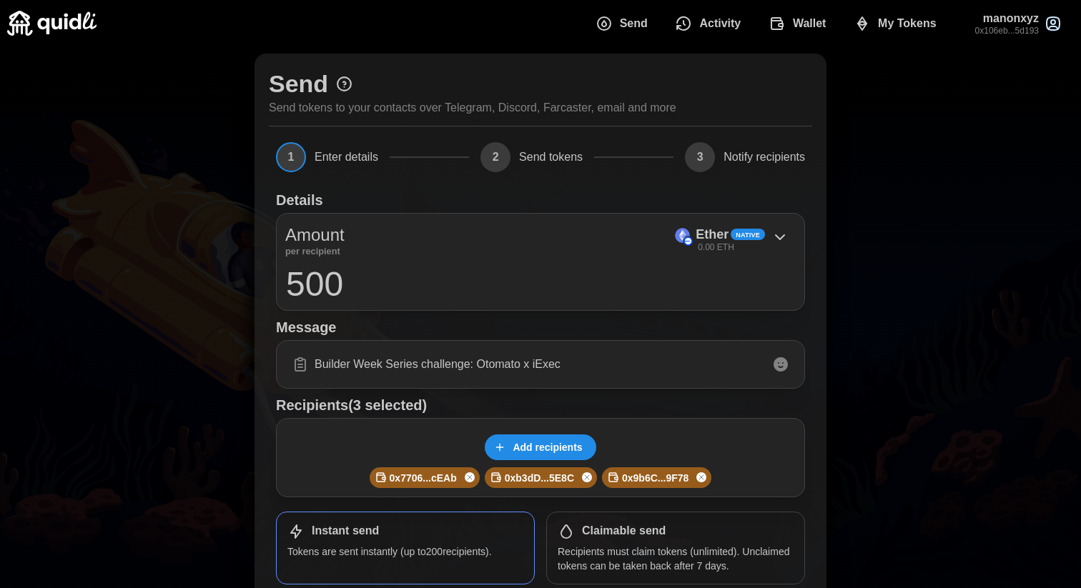
click at [586, 472] on div "0xb3dD...5E8C" at bounding box center [541, 478] width 102 height 16
click at [587, 480] on icon "Remove user" at bounding box center [587, 477] width 9 height 17
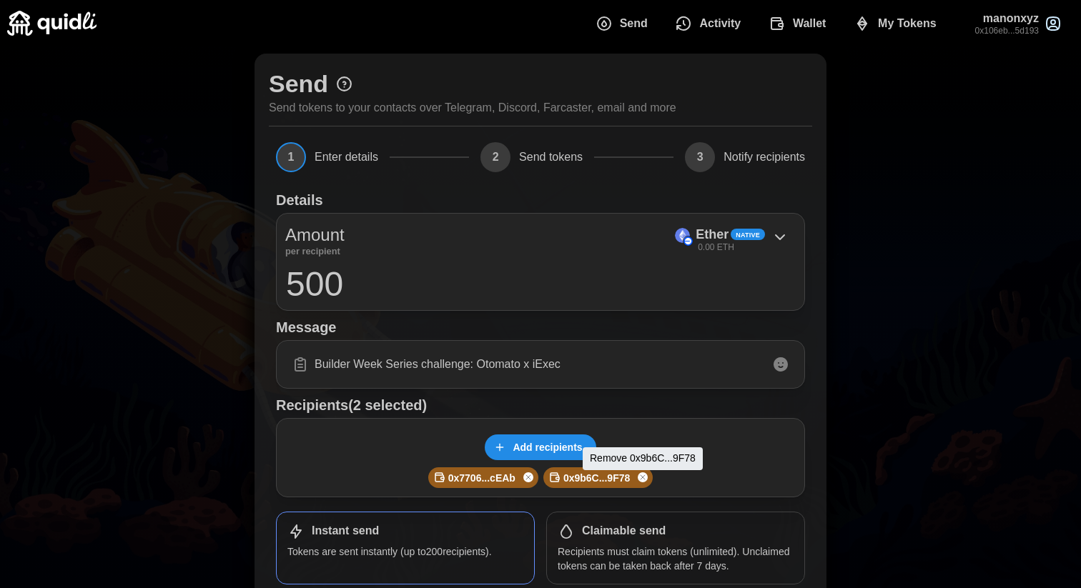
click at [643, 478] on icon "Remove user" at bounding box center [642, 477] width 9 height 17
click at [372, 358] on input "Builder Week Series challenge: Otomato x iExec" at bounding box center [540, 365] width 510 height 30
click at [261, 431] on div "Send Send tokens to your contacts over Telegram, Discord, Farcaster, email and …" at bounding box center [541, 477] width 572 height 847
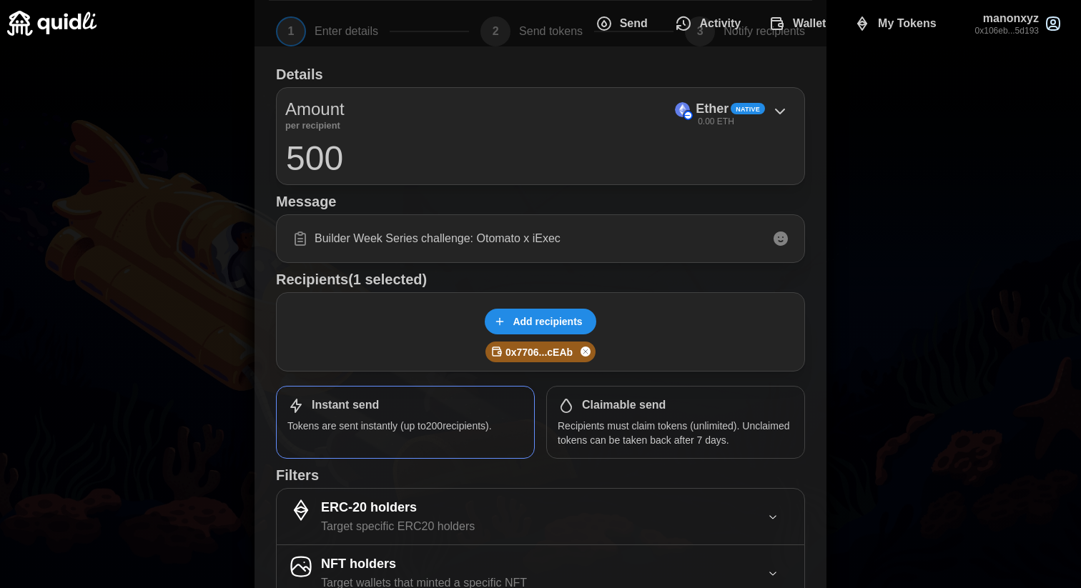
scroll to position [133, 0]
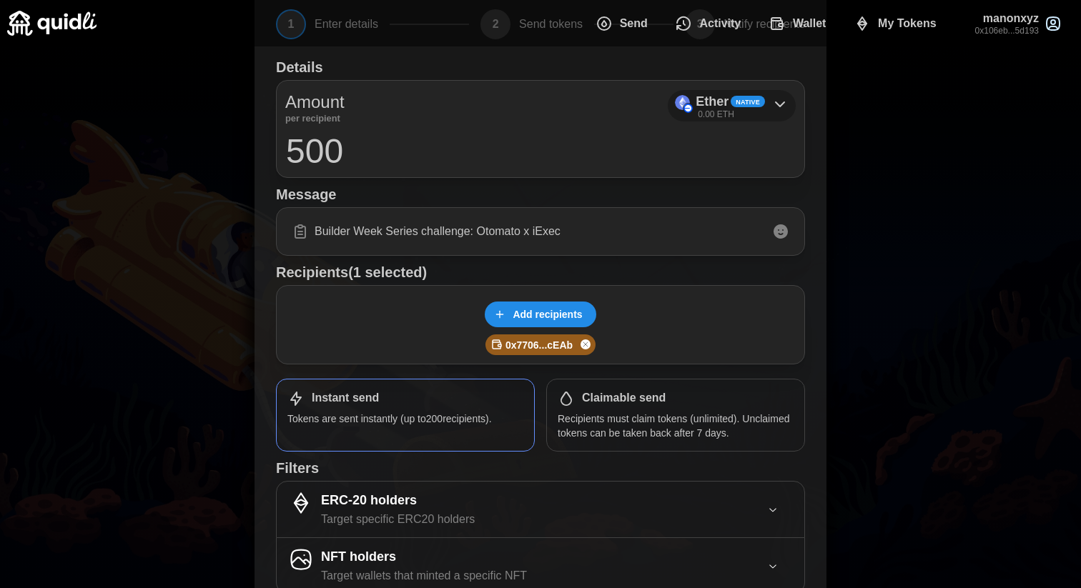
click at [718, 102] on p "Ether" at bounding box center [712, 102] width 33 height 21
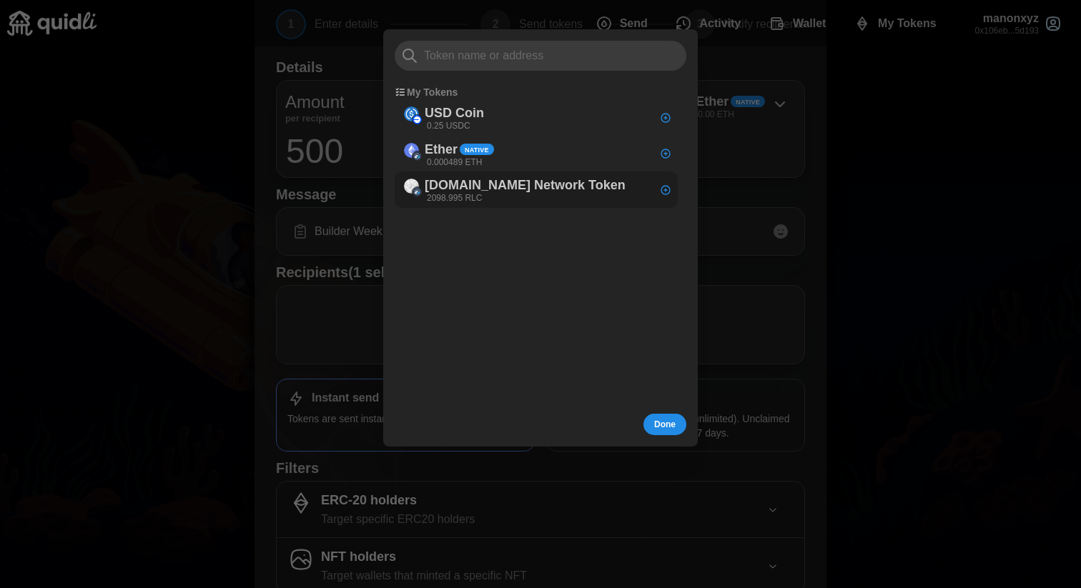
click at [551, 194] on p "[DOMAIN_NAME] Network Token" at bounding box center [525, 186] width 201 height 21
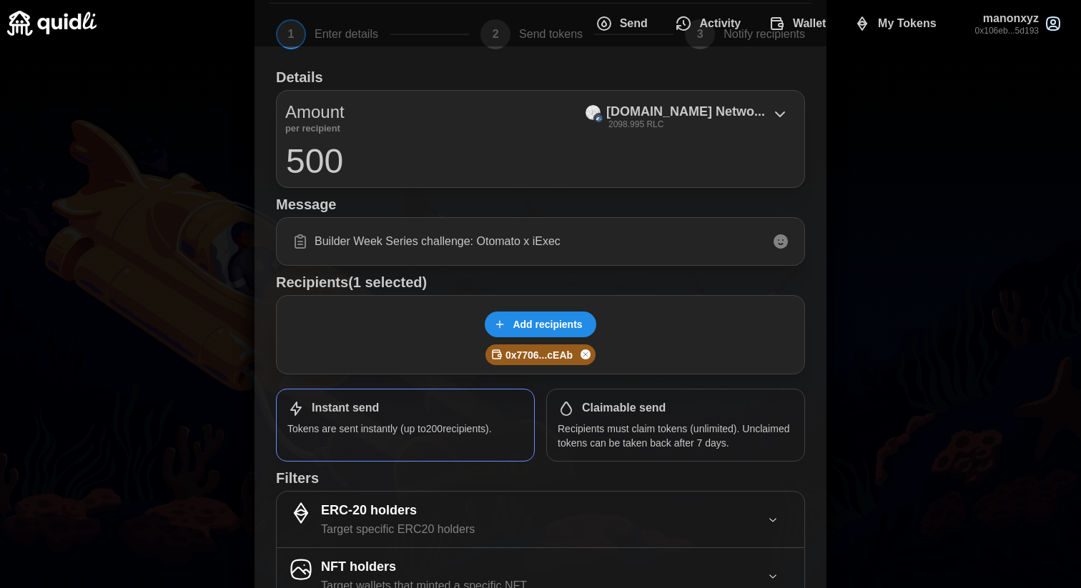
scroll to position [212, 0]
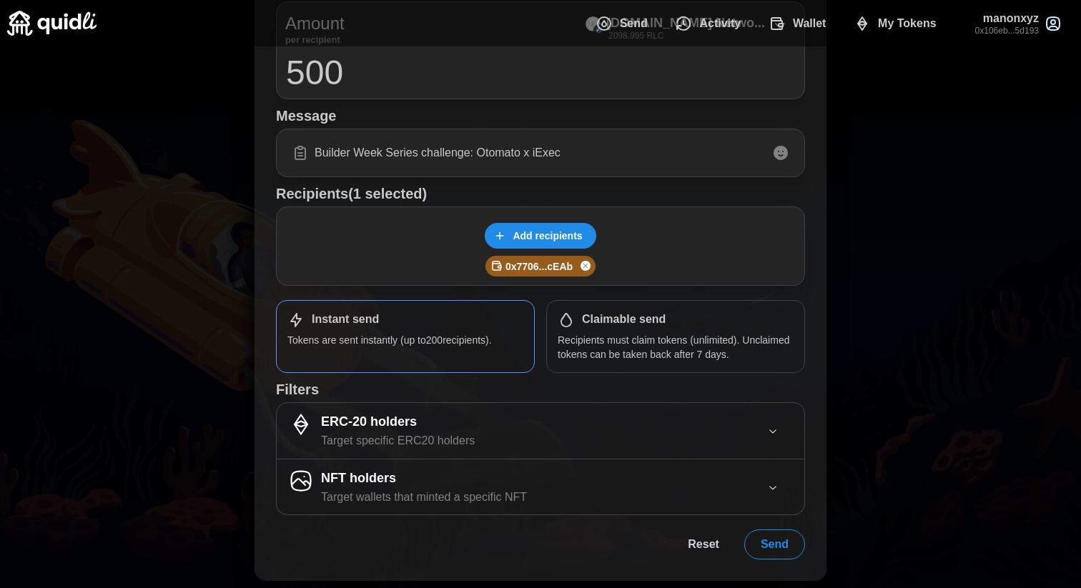
click at [784, 548] on span "Send" at bounding box center [775, 545] width 28 height 29
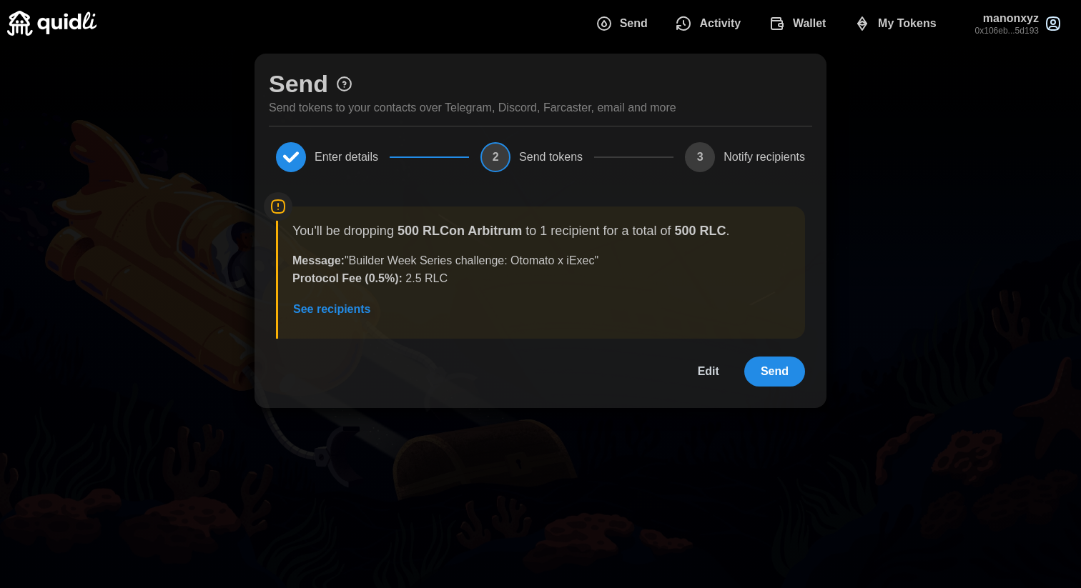
click at [769, 372] on span "Send" at bounding box center [775, 371] width 28 height 29
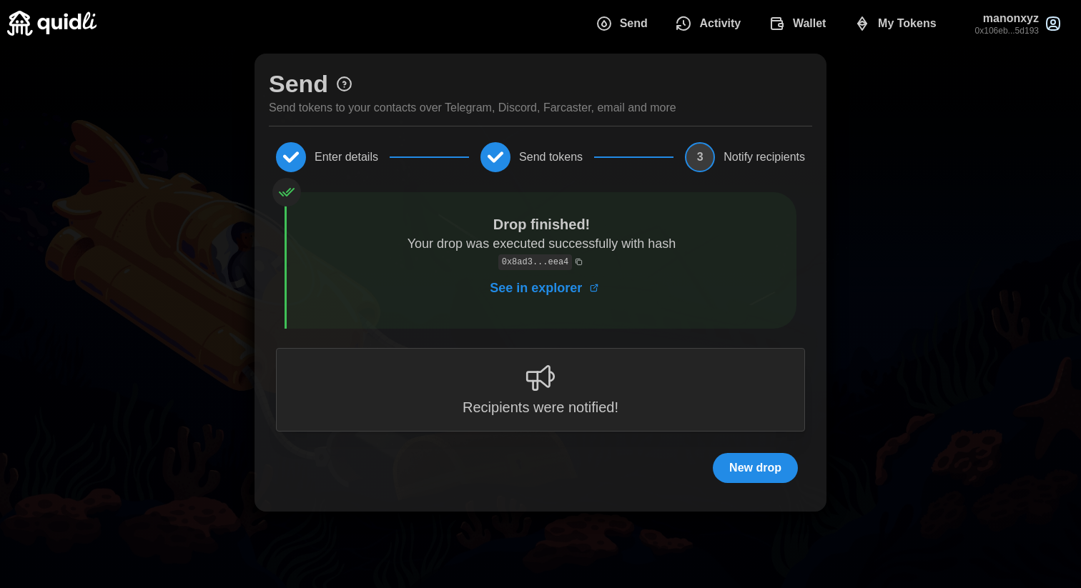
click at [534, 289] on span "See in explorer" at bounding box center [536, 288] width 92 height 34
click at [740, 470] on span "New drop" at bounding box center [755, 468] width 52 height 29
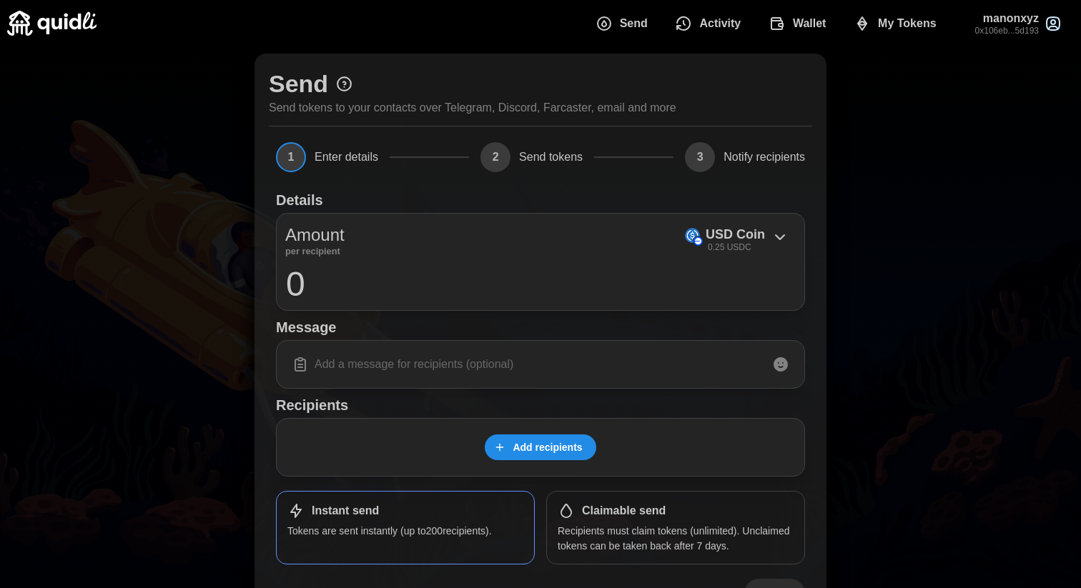
click at [295, 285] on input "0" at bounding box center [540, 284] width 510 height 36
type input "500"
click at [719, 247] on p "0.25 USDC" at bounding box center [730, 248] width 44 height 12
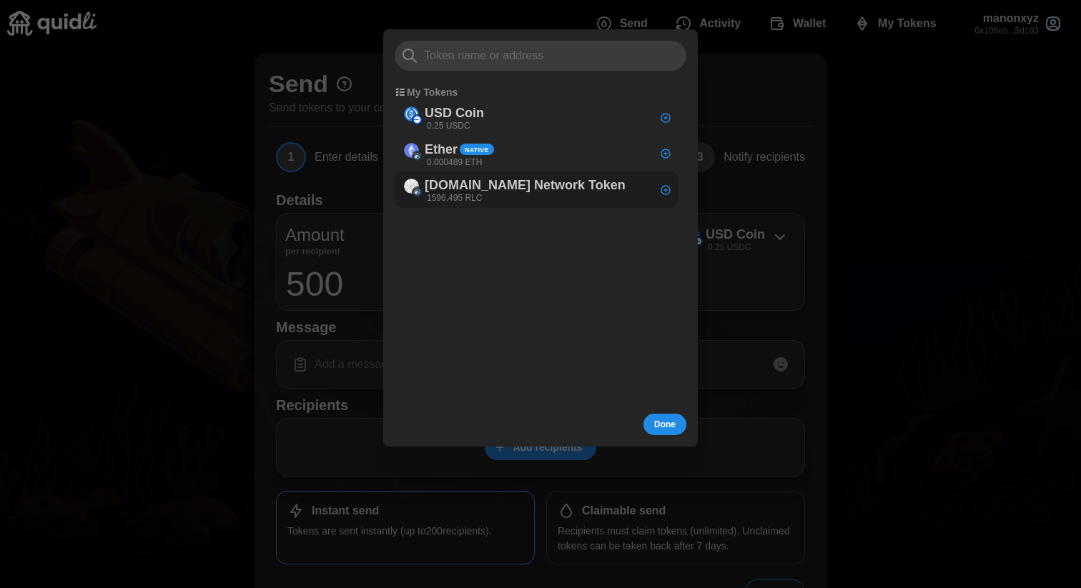
click at [490, 197] on div "[DOMAIN_NAME] Network Token 1596.495 RLC" at bounding box center [525, 190] width 201 height 29
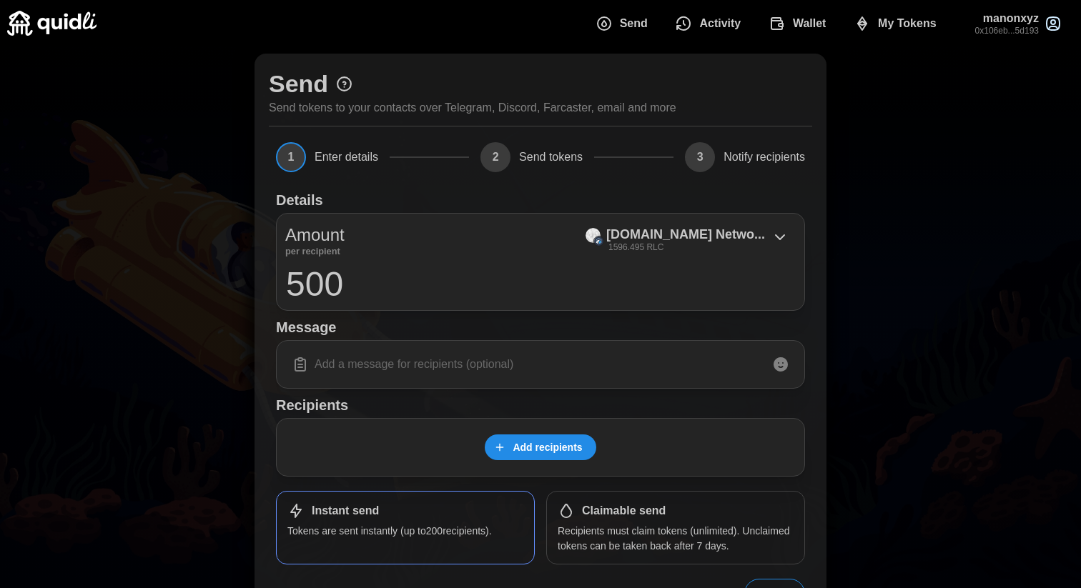
click at [345, 364] on input at bounding box center [540, 365] width 510 height 30
paste input "[URL][DOMAIN_NAME]"
type input "[URL][DOMAIN_NAME]"
click at [727, 372] on input "[URL][DOMAIN_NAME]" at bounding box center [540, 365] width 510 height 30
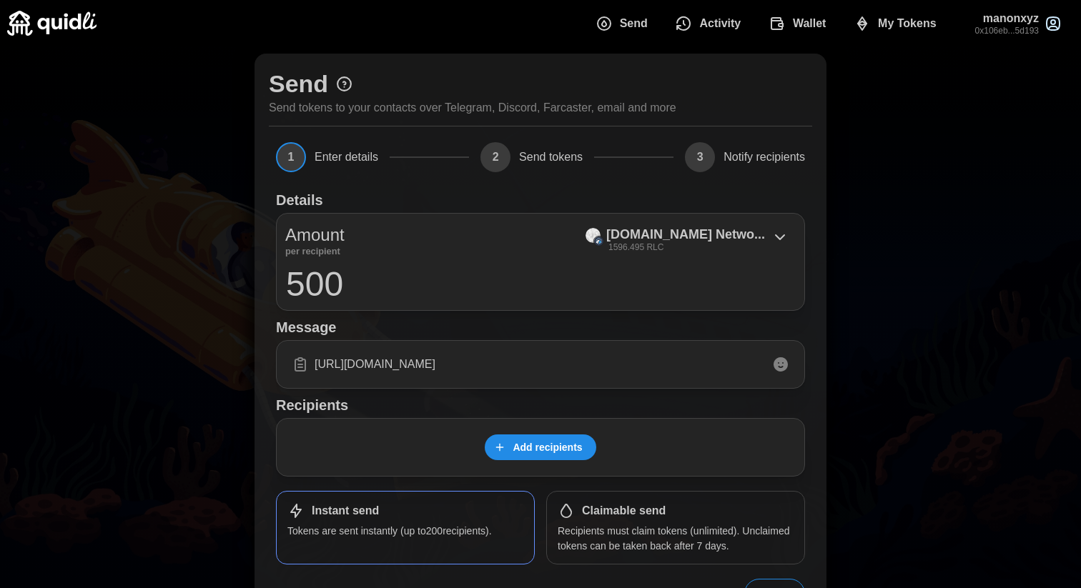
click at [727, 372] on input "[URL][DOMAIN_NAME]" at bounding box center [540, 365] width 510 height 30
paste input "Builder Week Series challenge: Otomato x iExec"
type input "Builder Week Series challenge: Otomato x iExec"
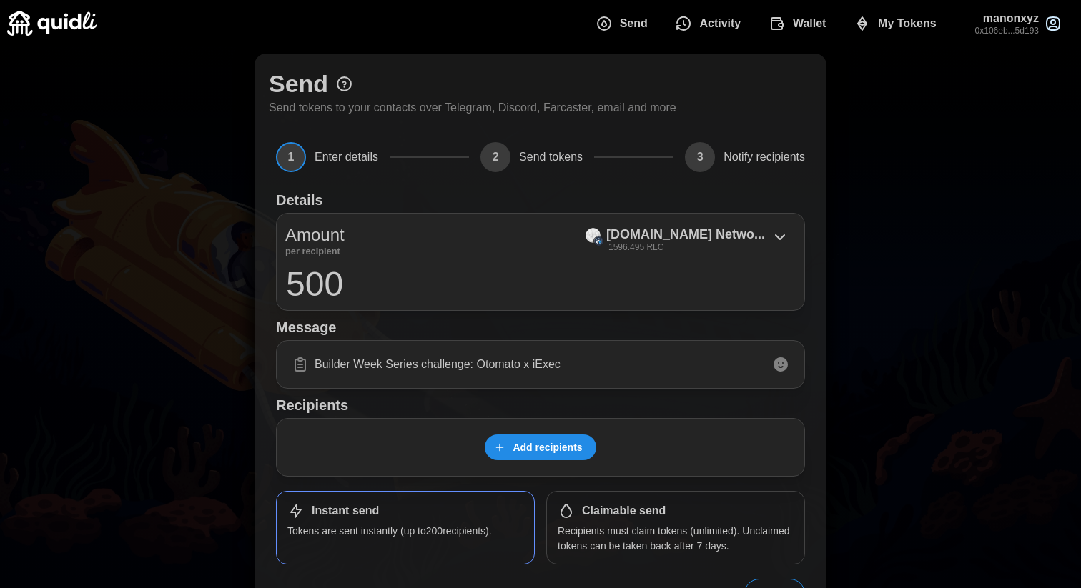
click at [521, 438] on span "Add recipients" at bounding box center [547, 447] width 69 height 24
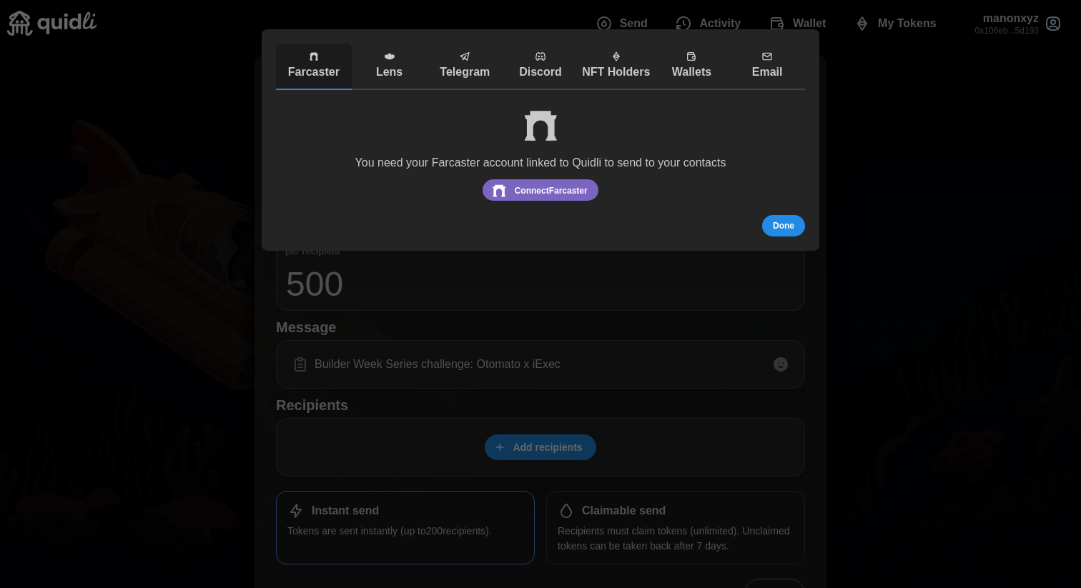
click at [767, 64] on p "Email" at bounding box center [767, 73] width 69 height 18
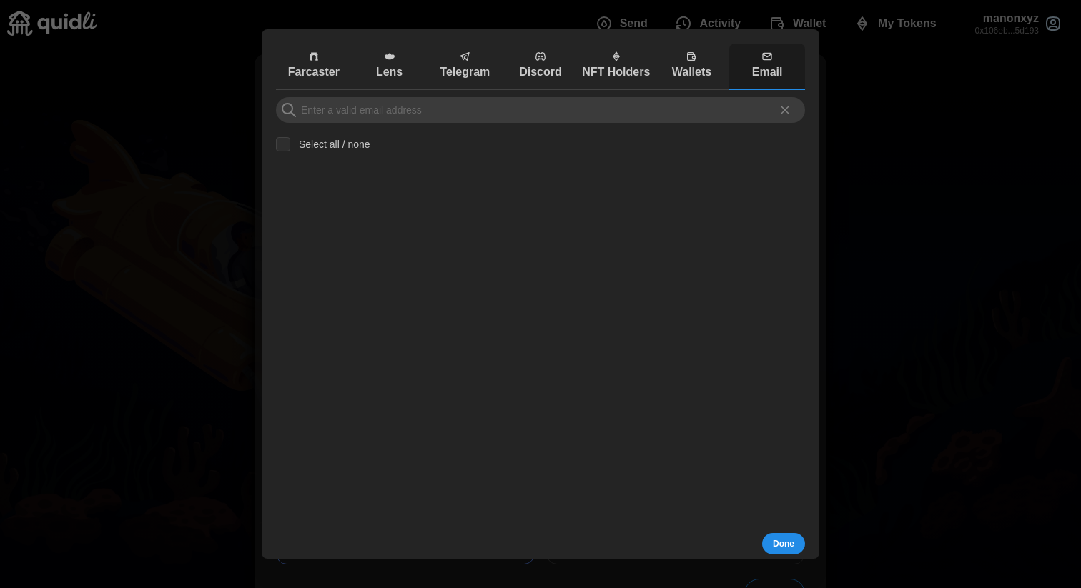
click at [699, 61] on span "Wallets" at bounding box center [692, 66] width 69 height 31
click at [426, 114] on input at bounding box center [540, 110] width 529 height 26
paste input "0xb3dD53809c4fe95ff38a398334B7DE4a0fAF5E8C"
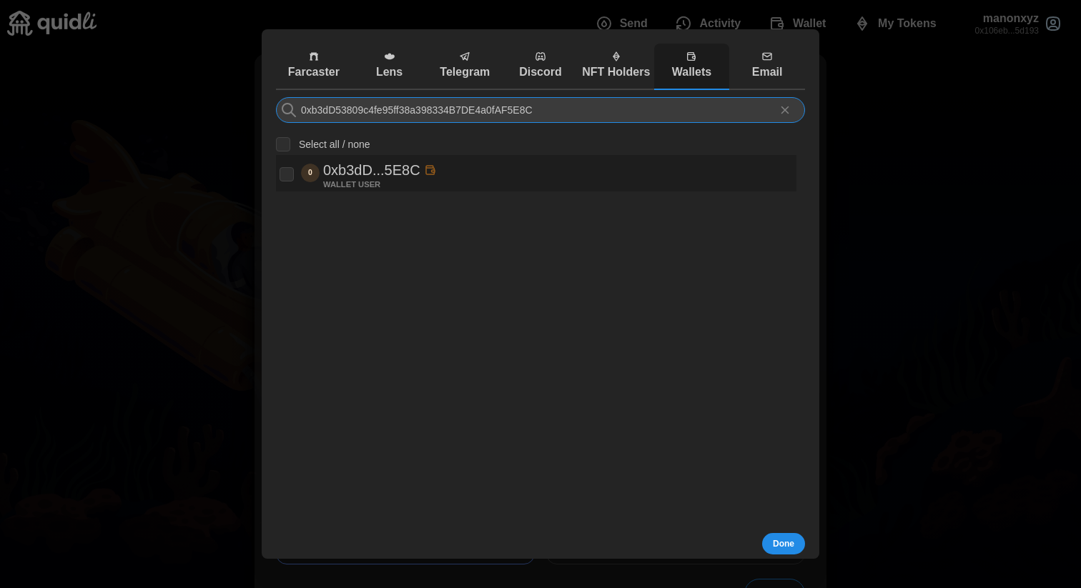
type input "0xb3dD53809c4fe95ff38a398334B7DE4a0fAF5E8C"
click at [360, 187] on p "WALLET USER" at bounding box center [351, 185] width 57 height 6
checkbox input "true"
click at [787, 543] on span "Done" at bounding box center [783, 544] width 21 height 20
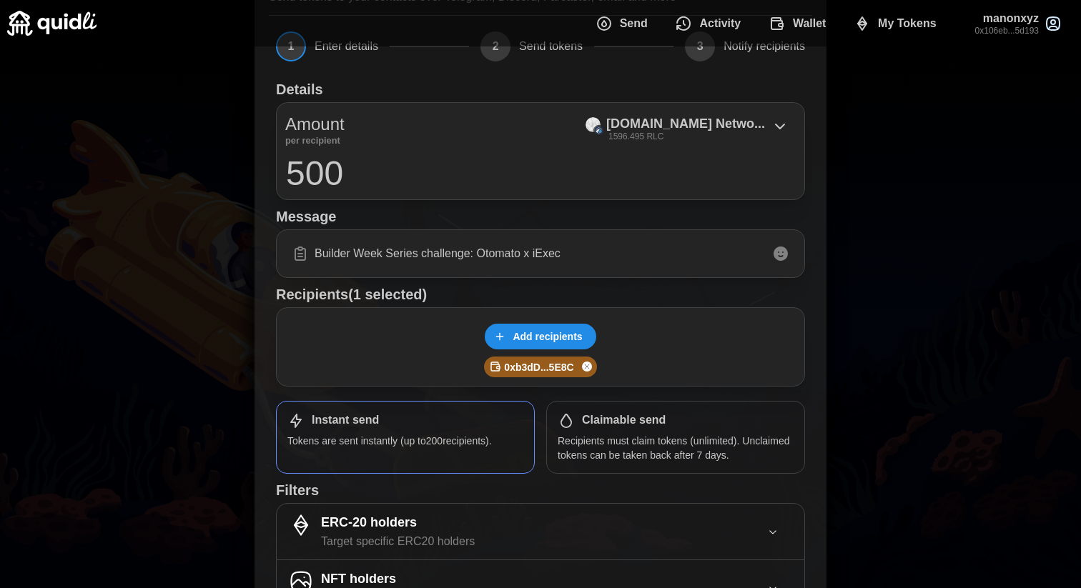
scroll to position [212, 0]
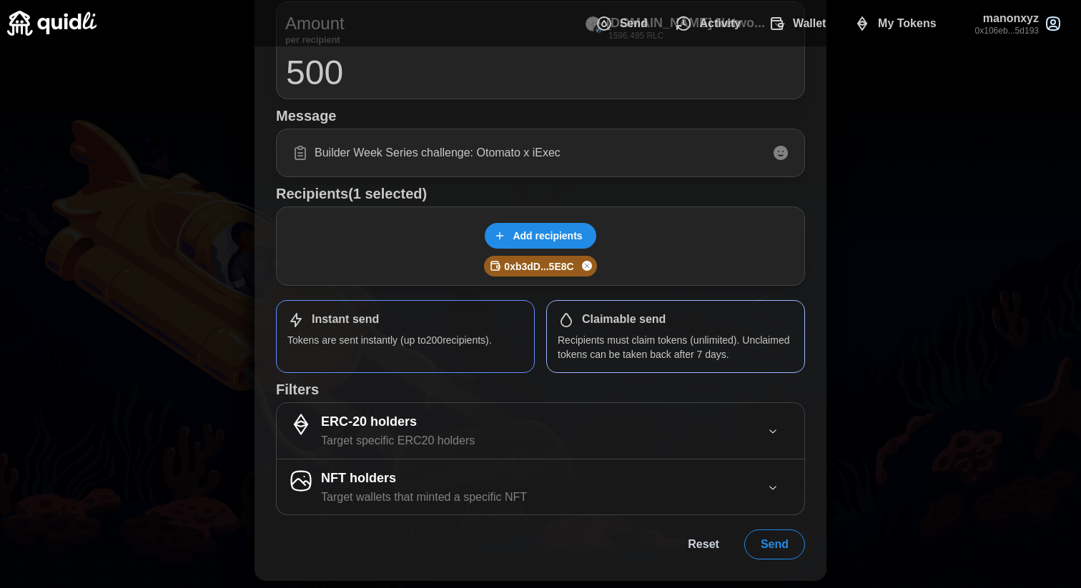
click at [616, 346] on p "Recipients must claim tokens (unlimited). Unclaimed tokens can be taken back af…" at bounding box center [676, 347] width 236 height 29
click at [476, 340] on p "Tokens are sent instantly (up to 200 recipients)." at bounding box center [405, 340] width 236 height 14
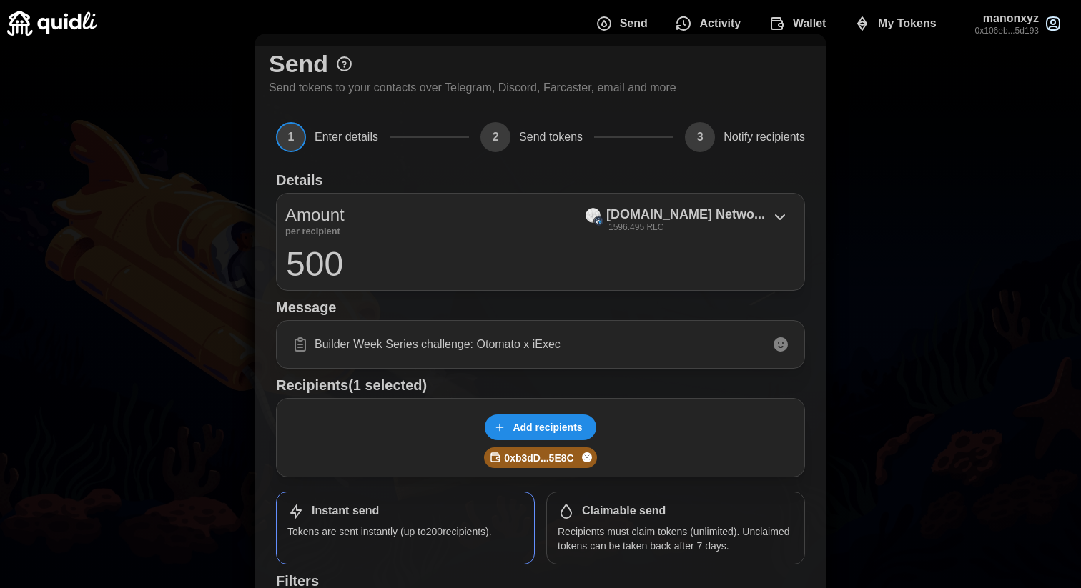
scroll to position [0, 0]
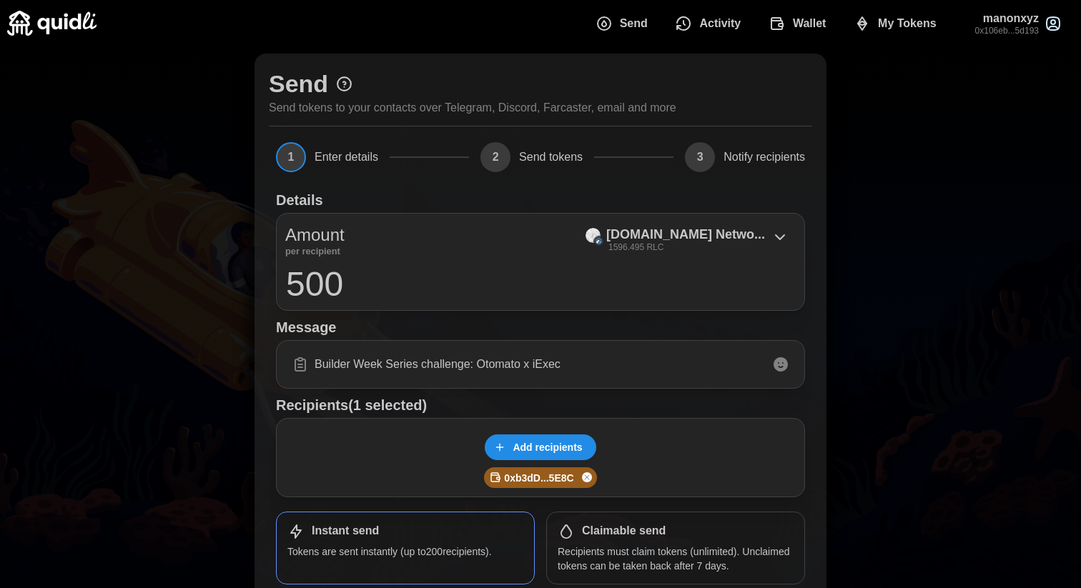
click at [460, 365] on input "Builder Week Series challenge: Otomato x iExec" at bounding box center [540, 365] width 510 height 30
click at [717, 403] on h1 "Recipients (1 selected)" at bounding box center [540, 405] width 529 height 19
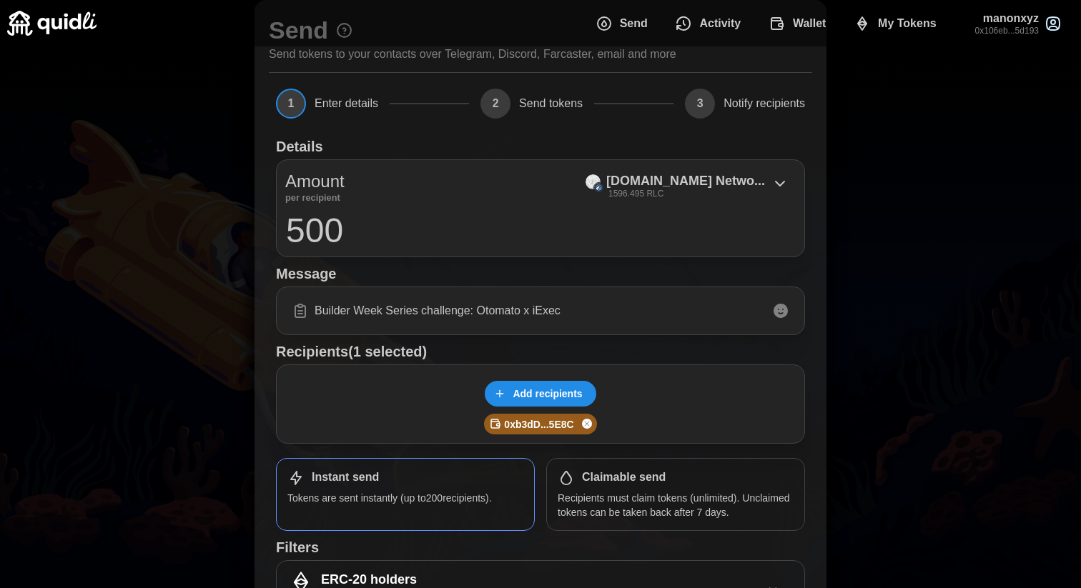
scroll to position [212, 0]
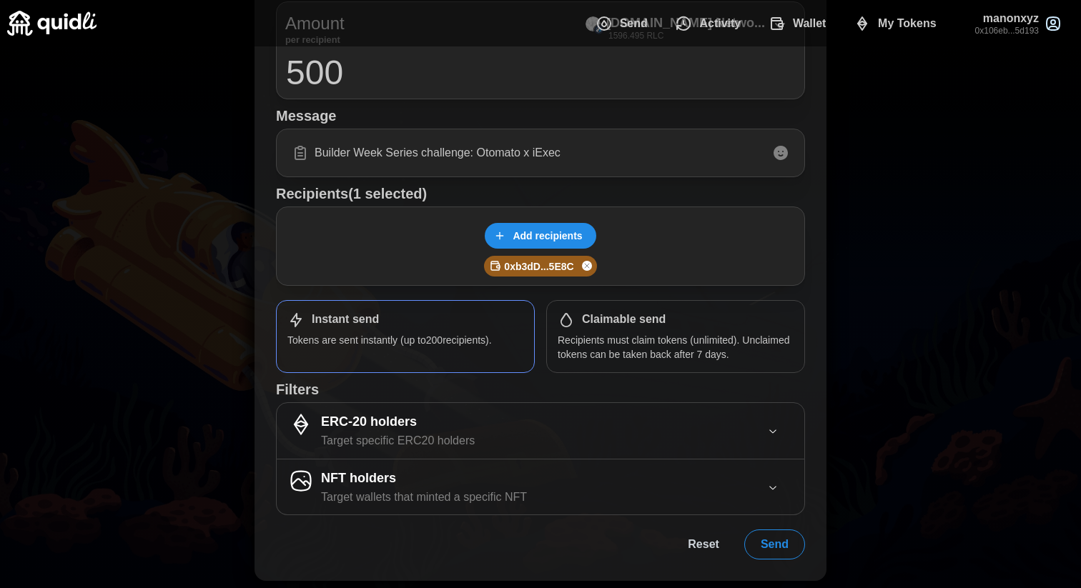
click at [771, 546] on span "Send" at bounding box center [775, 545] width 28 height 29
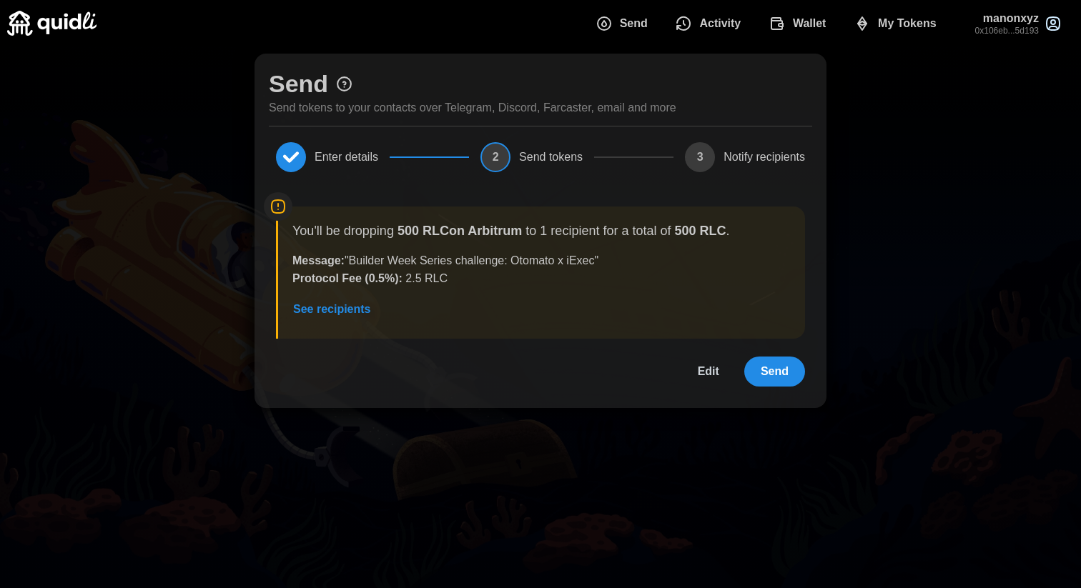
click at [771, 373] on span "Send" at bounding box center [775, 371] width 28 height 29
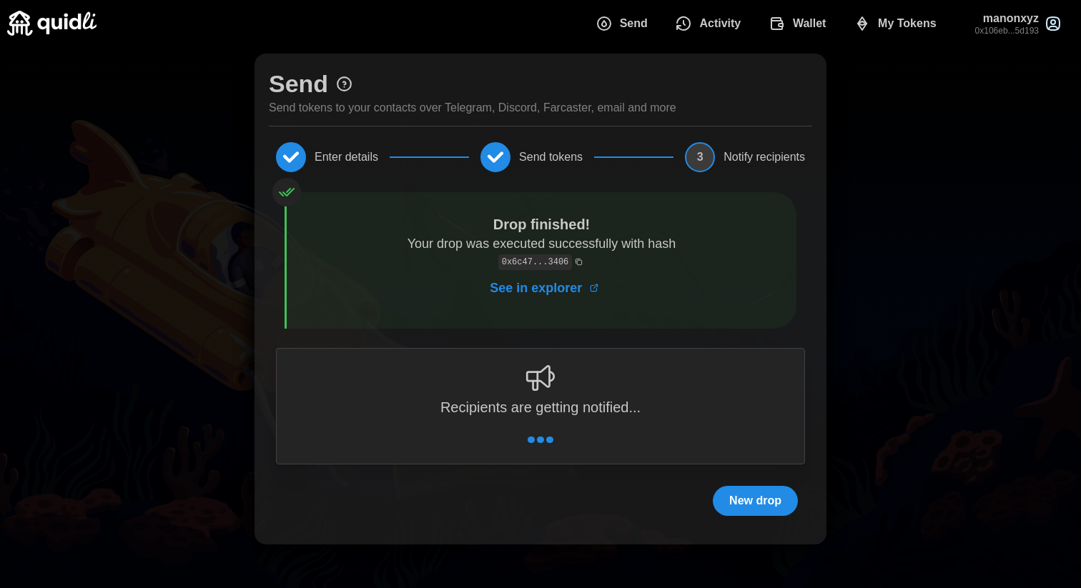
click at [568, 293] on span "See in explorer" at bounding box center [536, 288] width 92 height 34
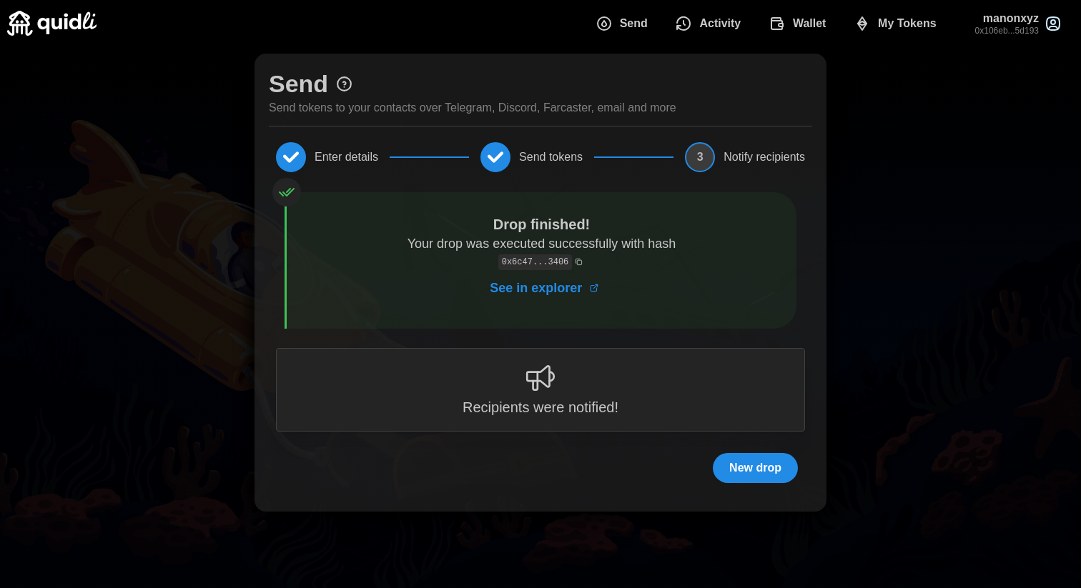
click at [734, 473] on span "New drop" at bounding box center [755, 468] width 52 height 29
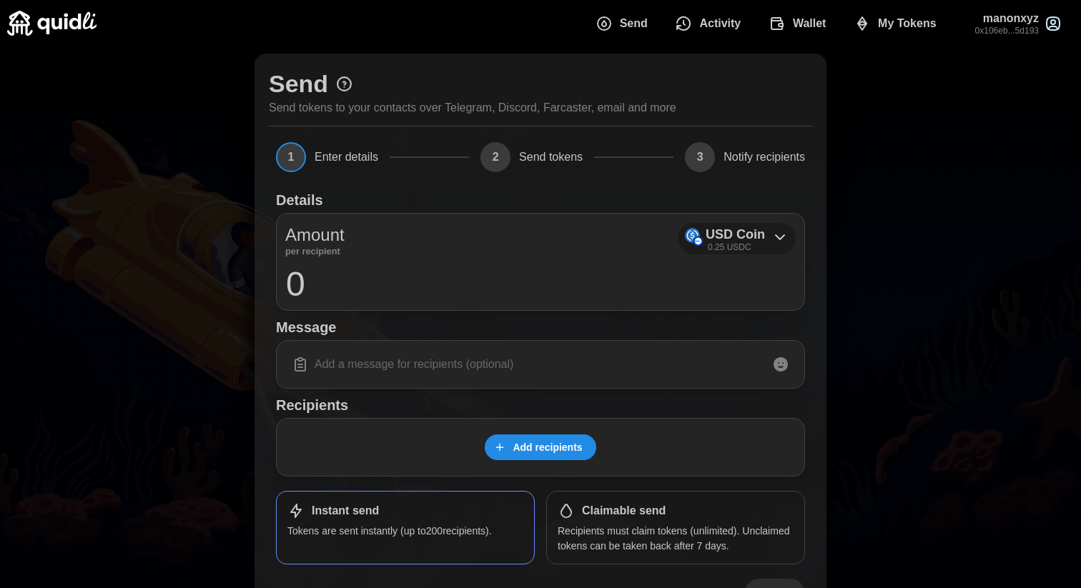
click at [728, 240] on p "USD Coin" at bounding box center [735, 235] width 59 height 21
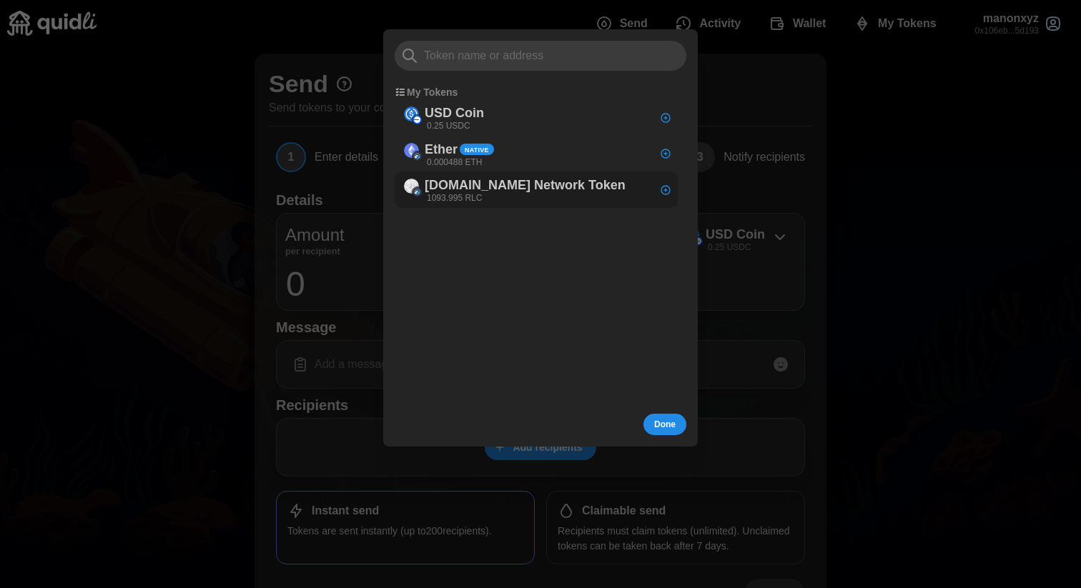
click at [532, 188] on p "[DOMAIN_NAME] Network Token" at bounding box center [525, 186] width 201 height 21
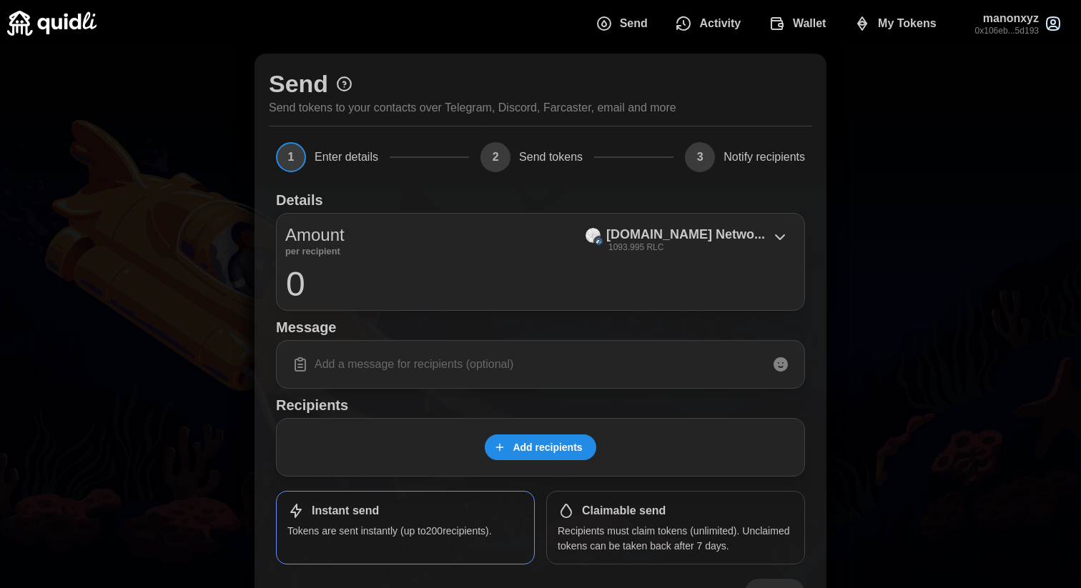
click at [294, 289] on input "0" at bounding box center [540, 284] width 510 height 36
type input "500"
click at [317, 375] on input at bounding box center [540, 365] width 510 height 30
paste input "Builder Week Series challenge: Otomato x iExec"
type input "Builder Week Series challenge: Otomato x iExec"
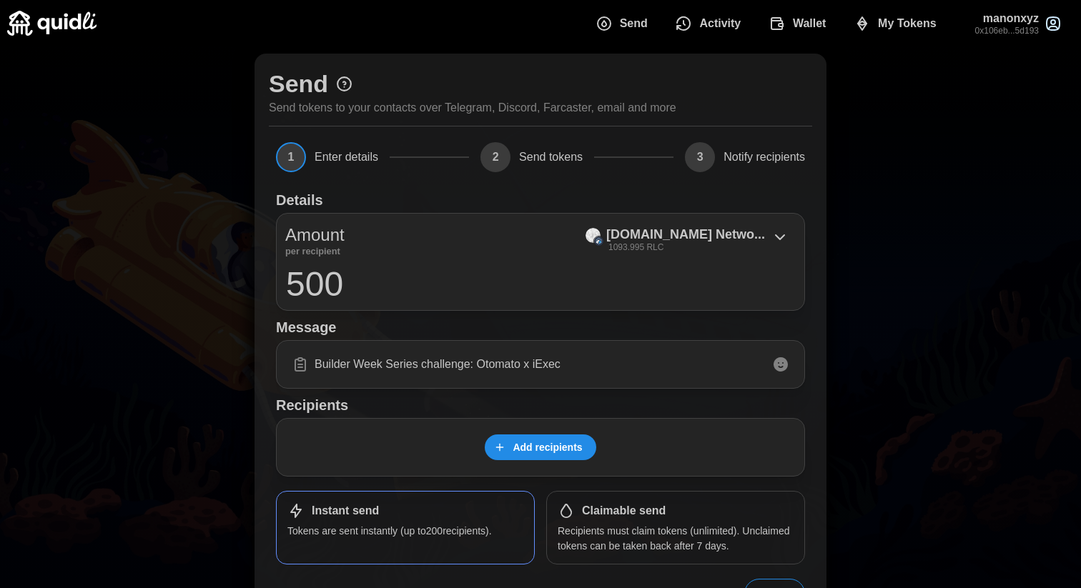
click at [540, 445] on span "Add recipients" at bounding box center [547, 447] width 69 height 24
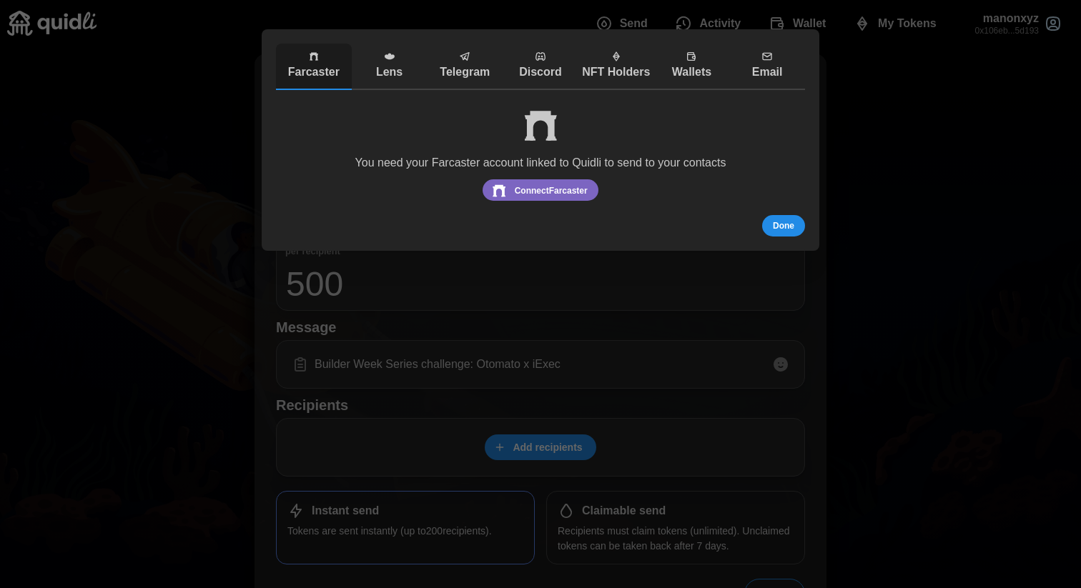
click at [684, 62] on span "Wallets" at bounding box center [692, 66] width 69 height 31
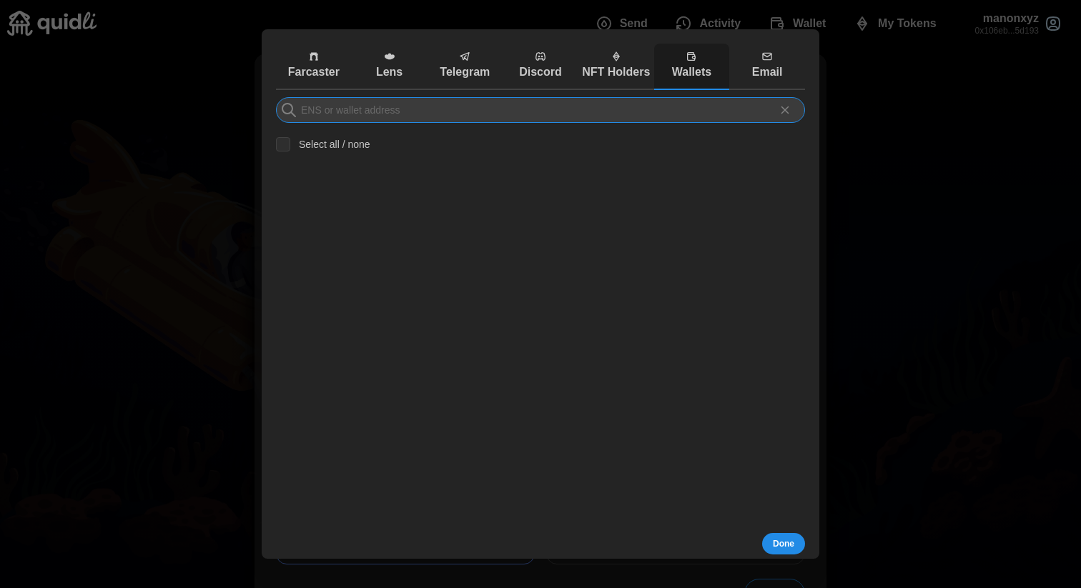
click at [393, 112] on input at bounding box center [540, 110] width 529 height 26
paste input "0x9b6Ca01602DA23137f8485E49ce10f5e09979F78"
type input "0x9b6Ca01602DA23137f8485E49ce10f5e09979F78"
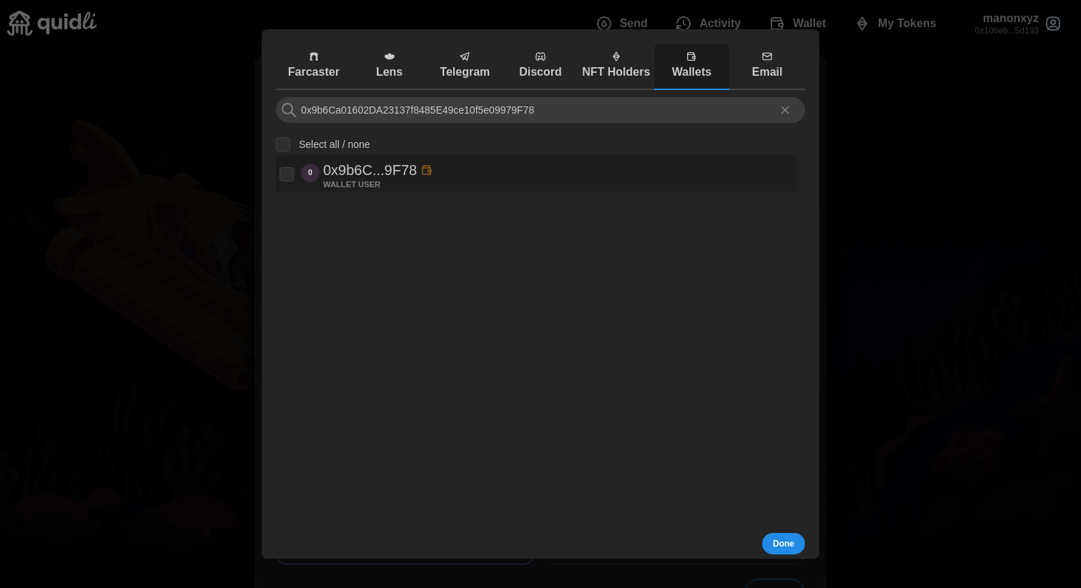
click at [515, 180] on div "0 0x9b6C...9F78 WALLET USER" at bounding box center [536, 173] width 513 height 29
checkbox input "true"
click at [782, 544] on span "Done" at bounding box center [783, 544] width 21 height 20
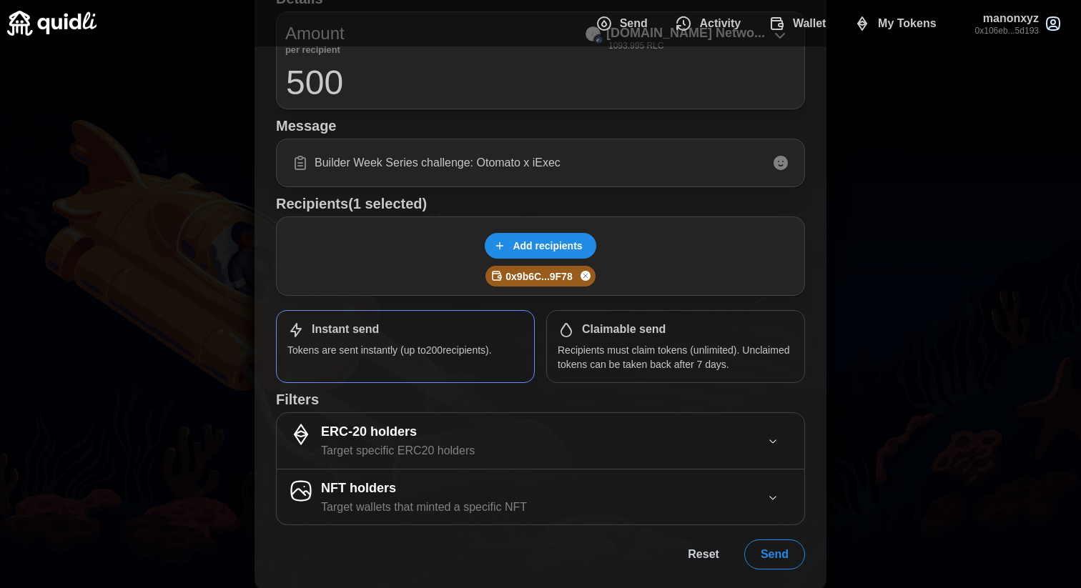
scroll to position [212, 0]
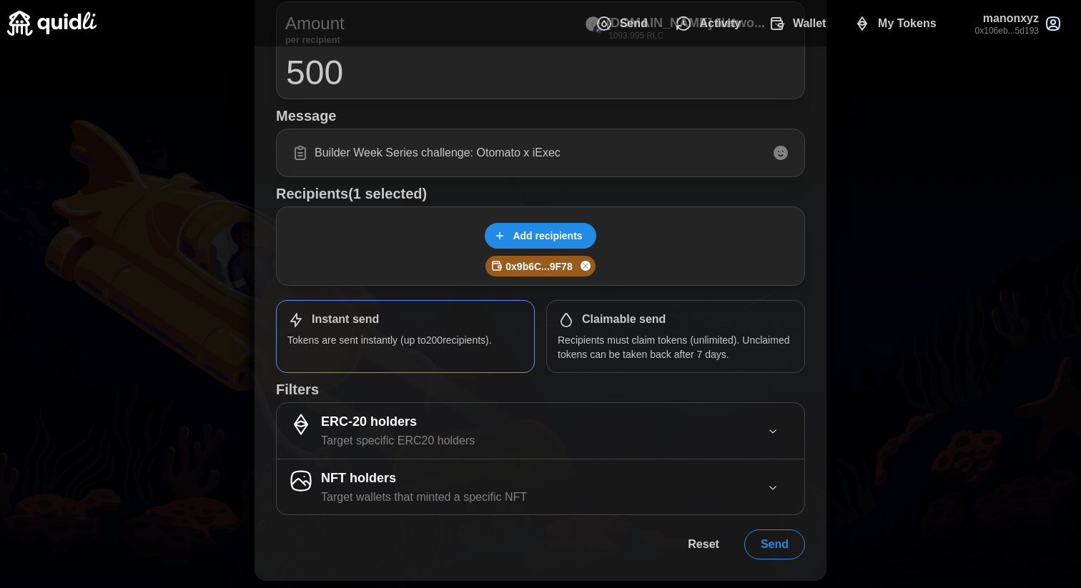
click at [780, 548] on span "Send" at bounding box center [775, 545] width 28 height 29
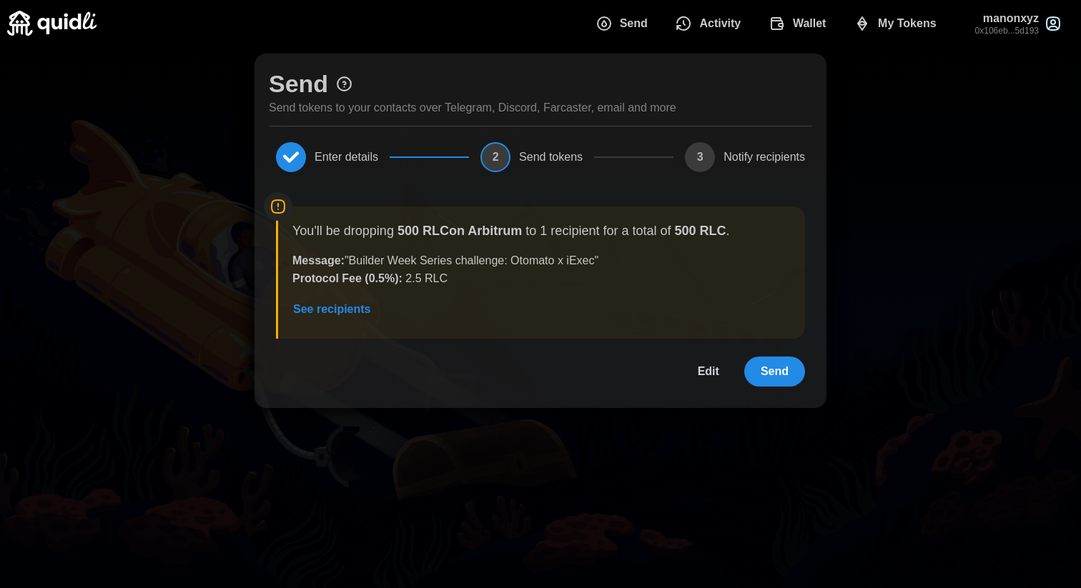
click at [759, 375] on button "Send" at bounding box center [774, 372] width 61 height 30
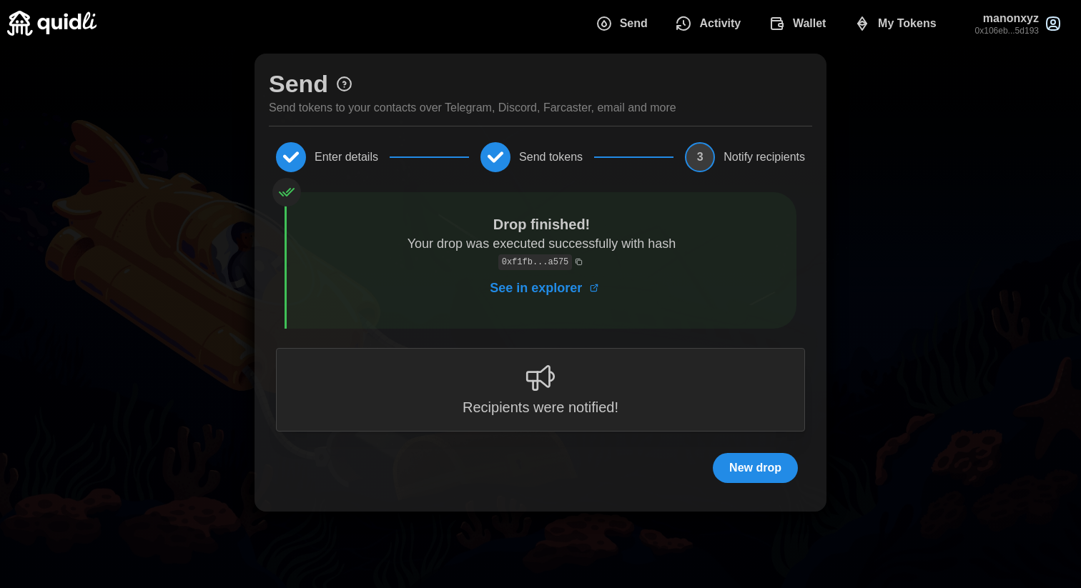
click at [546, 295] on span "See in explorer" at bounding box center [536, 288] width 92 height 34
click at [704, 156] on span "3" at bounding box center [700, 157] width 30 height 30
click at [548, 398] on p "Recipients were notified!" at bounding box center [541, 408] width 156 height 24
